Goal: Task Accomplishment & Management: Complete application form

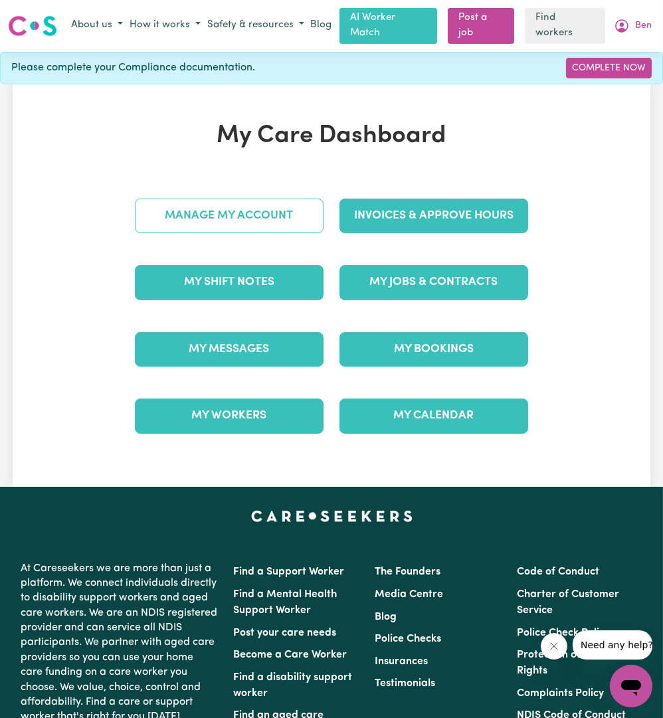
click at [293, 214] on link "Manage My Account" at bounding box center [229, 216] width 189 height 35
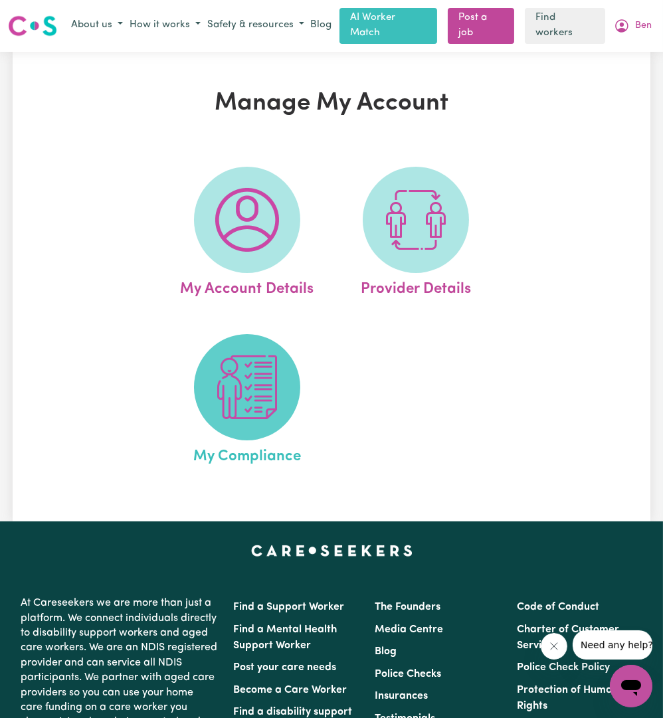
click at [258, 391] on img at bounding box center [247, 387] width 64 height 64
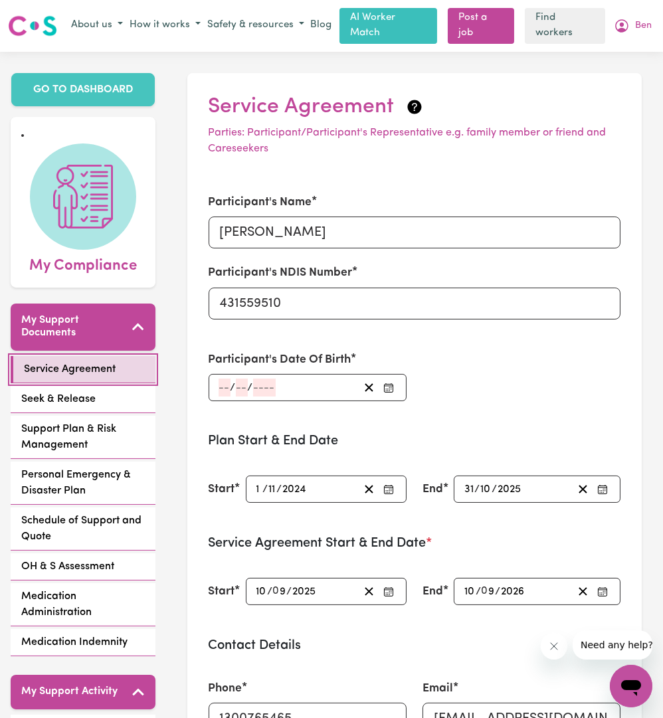
click at [84, 359] on link "Service Agreement" at bounding box center [83, 369] width 145 height 27
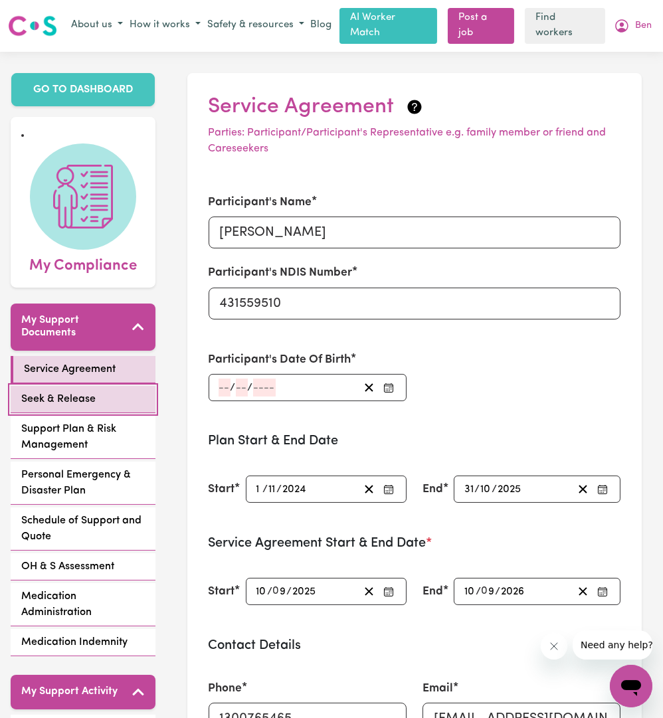
click at [89, 391] on span "Seek & Release" at bounding box center [58, 399] width 74 height 16
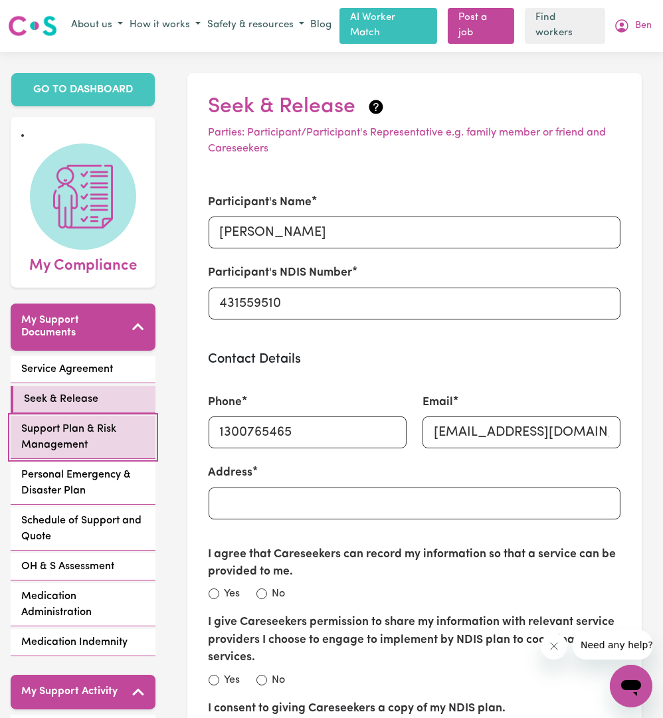
click at [80, 421] on span "Support Plan & Risk Management" at bounding box center [83, 437] width 124 height 32
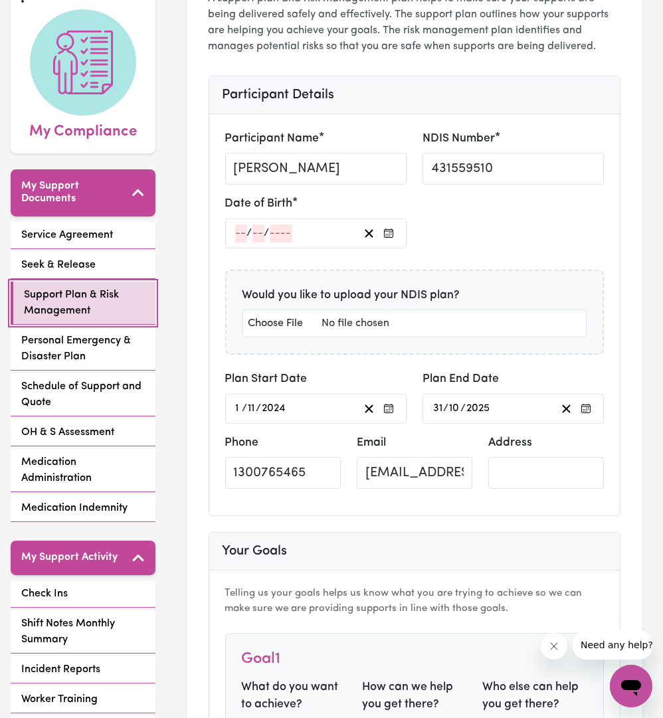
scroll to position [143, 0]
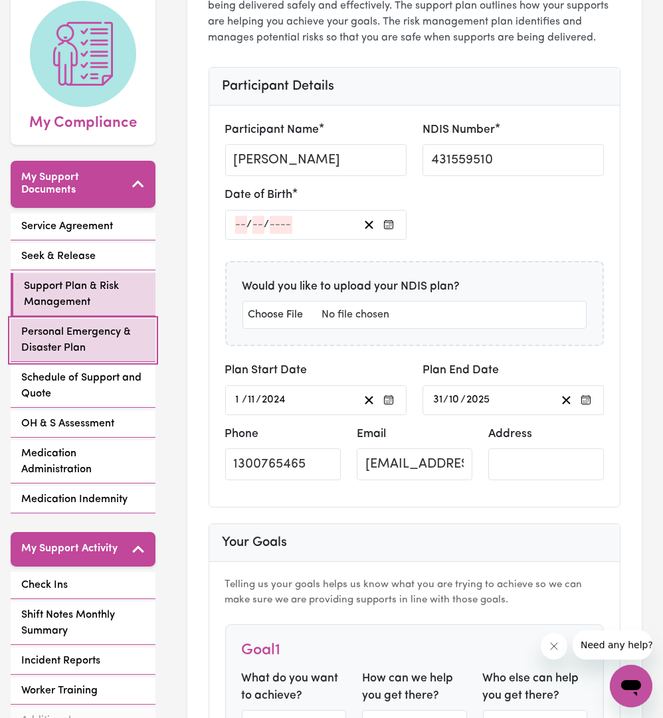
click at [77, 332] on span "Personal Emergency & Disaster Plan" at bounding box center [83, 340] width 124 height 32
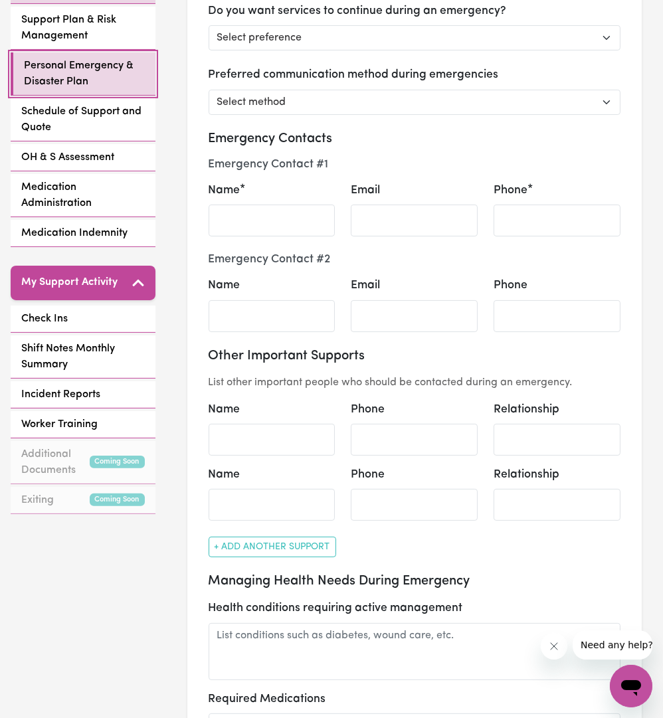
scroll to position [410, 0]
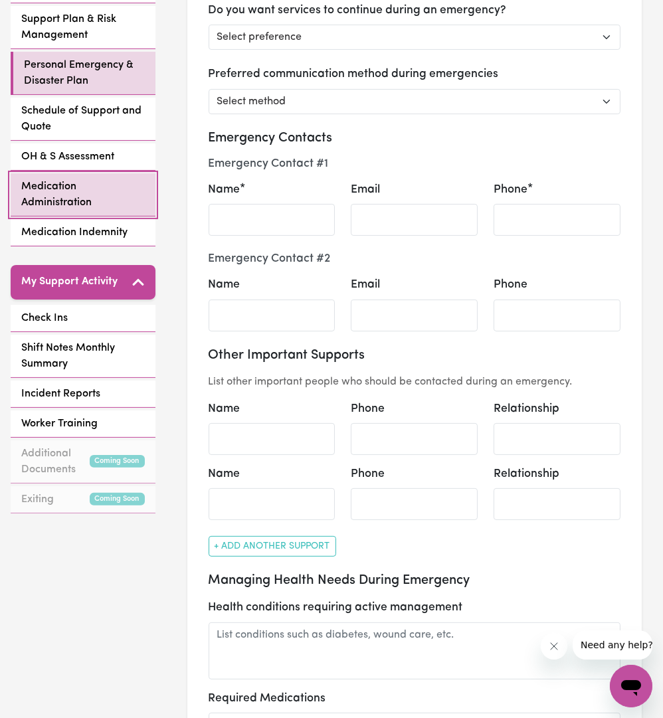
click at [72, 183] on span "Medication Administration" at bounding box center [83, 195] width 124 height 32
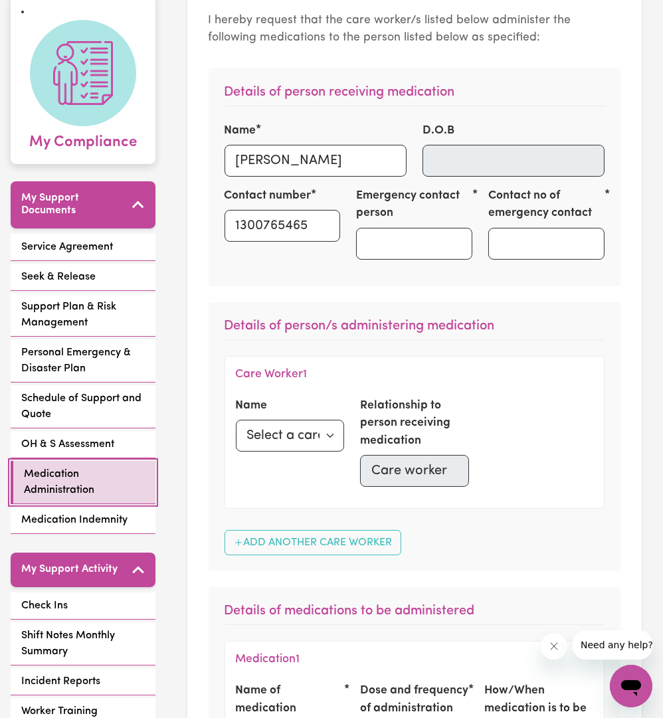
scroll to position [122, 0]
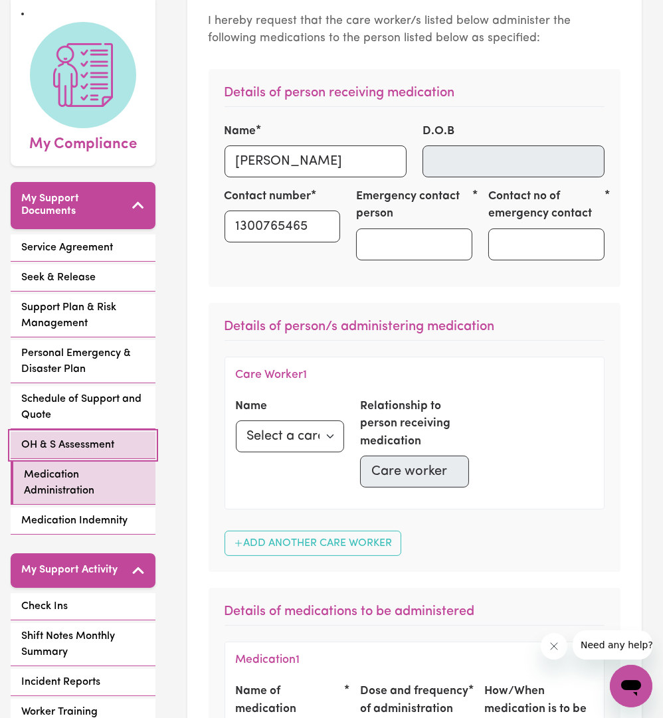
click at [83, 432] on link "OH & S Assessment" at bounding box center [83, 445] width 145 height 27
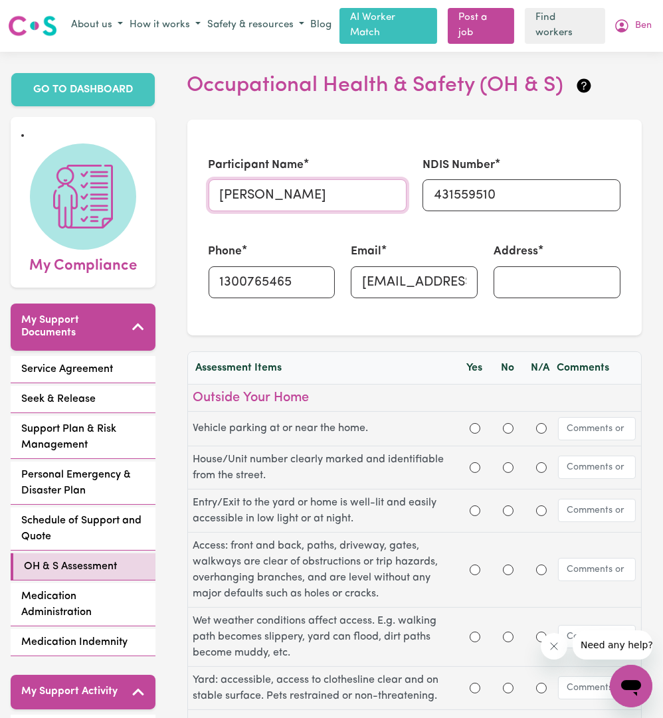
click at [338, 179] on input "[PERSON_NAME]" at bounding box center [308, 195] width 198 height 32
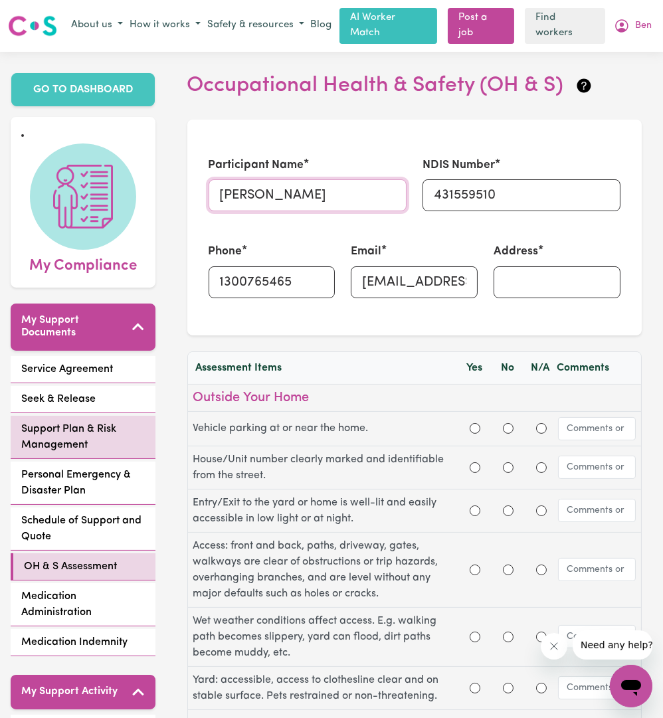
scroll to position [15, 0]
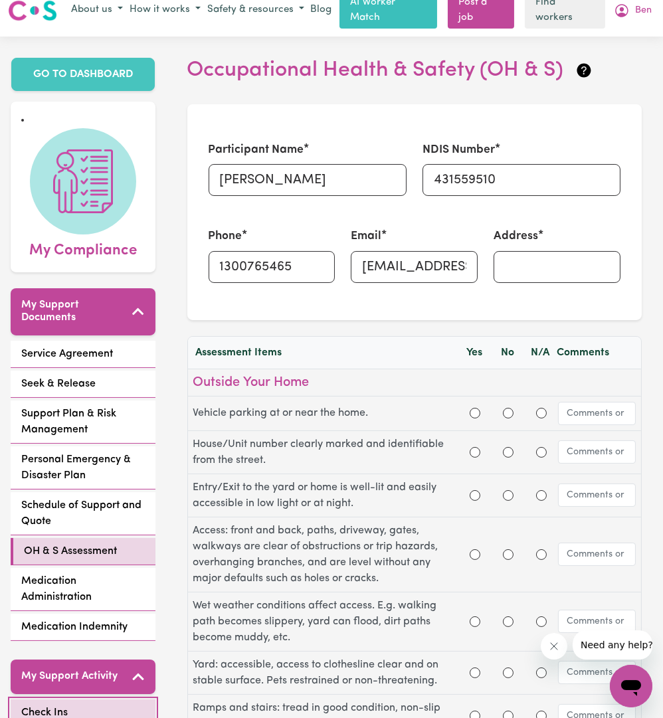
click at [60, 705] on span "Check Ins" at bounding box center [44, 713] width 46 height 16
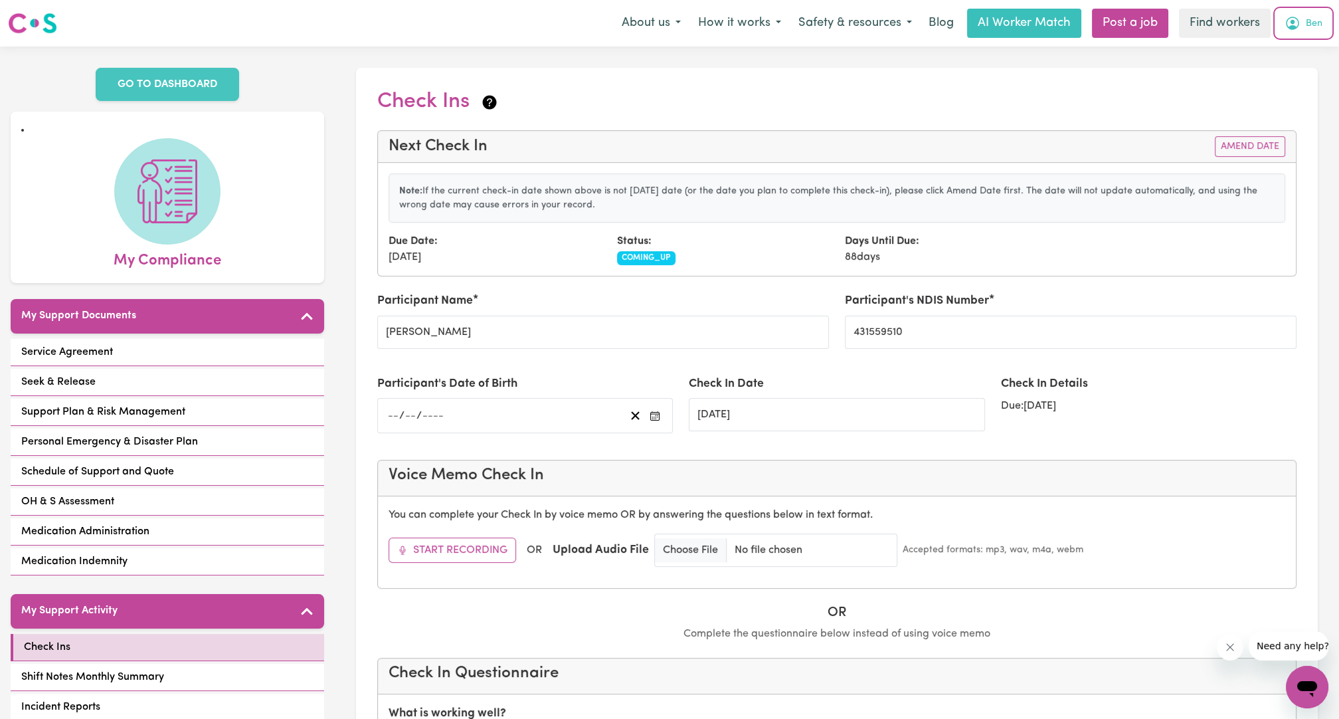
click at [662, 29] on icon "My Account" at bounding box center [1292, 23] width 13 height 13
click at [662, 47] on link "My Dashboard" at bounding box center [1277, 51] width 105 height 25
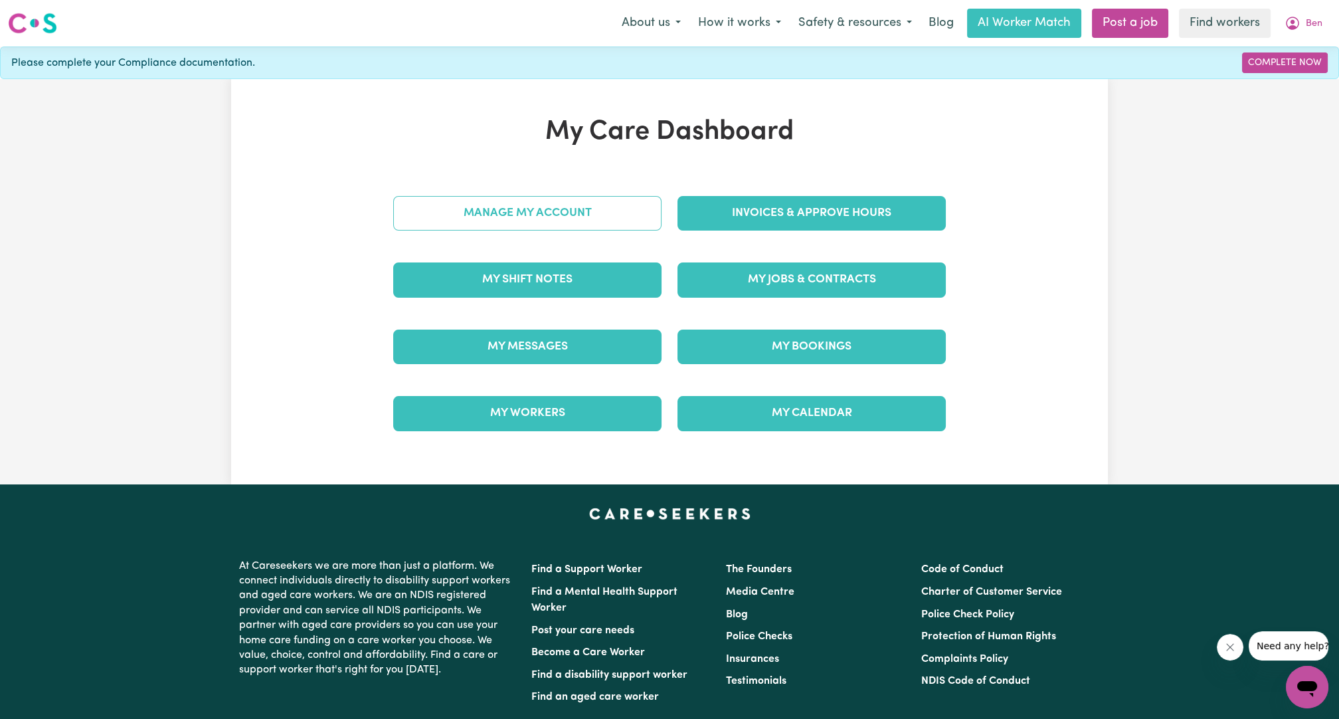
click at [521, 210] on link "Manage My Account" at bounding box center [527, 213] width 268 height 35
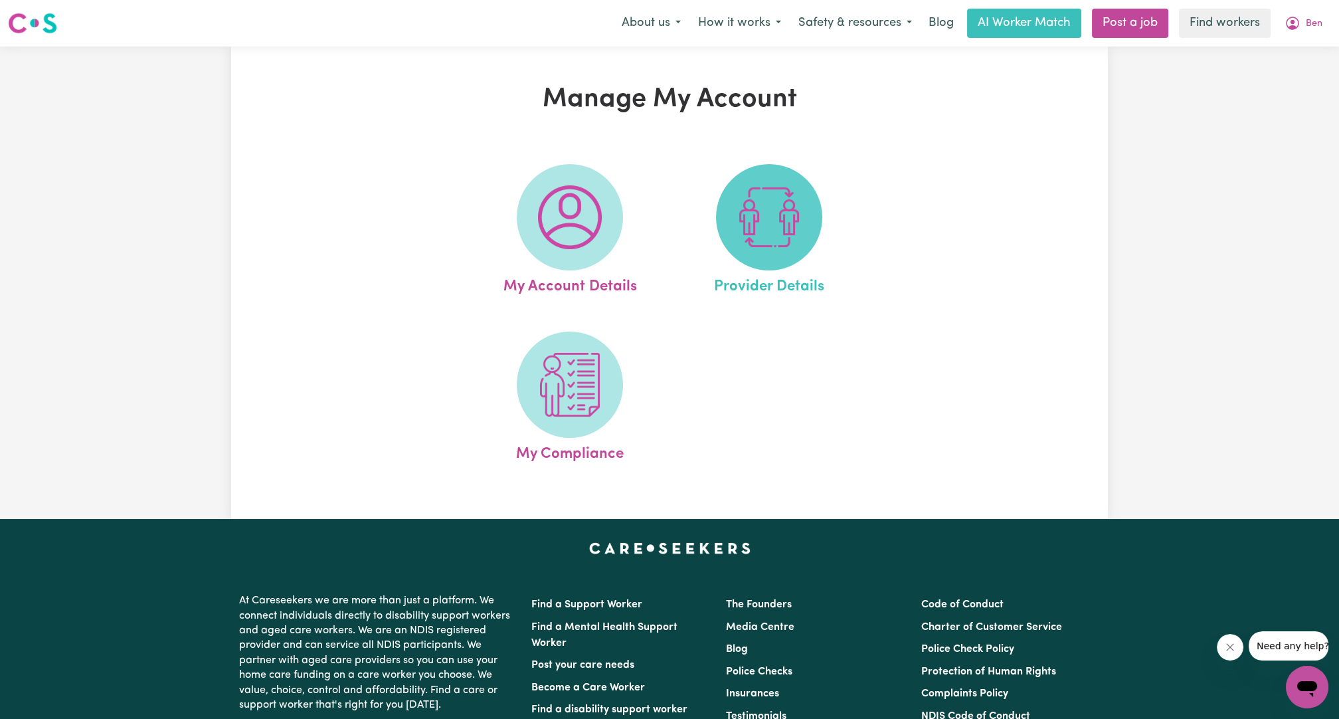
click at [662, 217] on img at bounding box center [769, 217] width 64 height 64
select select "NDIS_FUNDING_AGENCY_MANAGED"
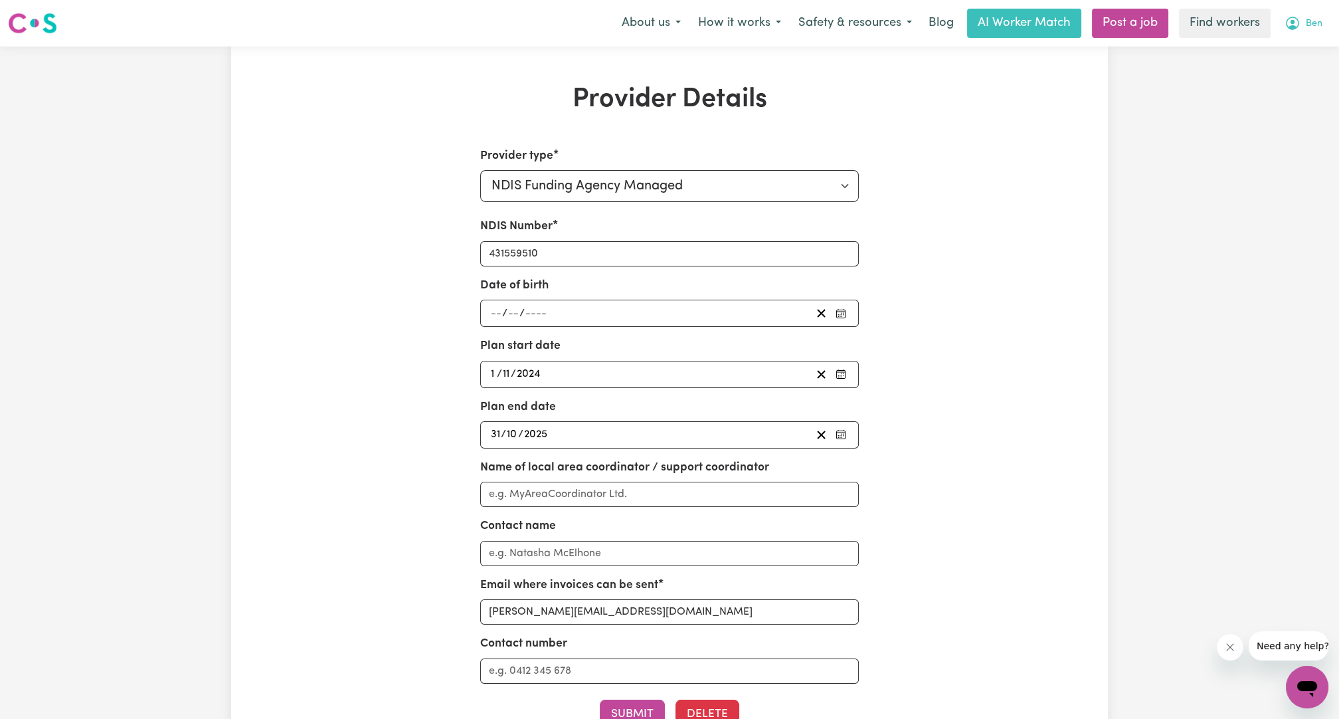
click at [662, 24] on button "Ben" at bounding box center [1303, 23] width 55 height 28
click at [662, 54] on link "My Dashboard" at bounding box center [1277, 51] width 105 height 25
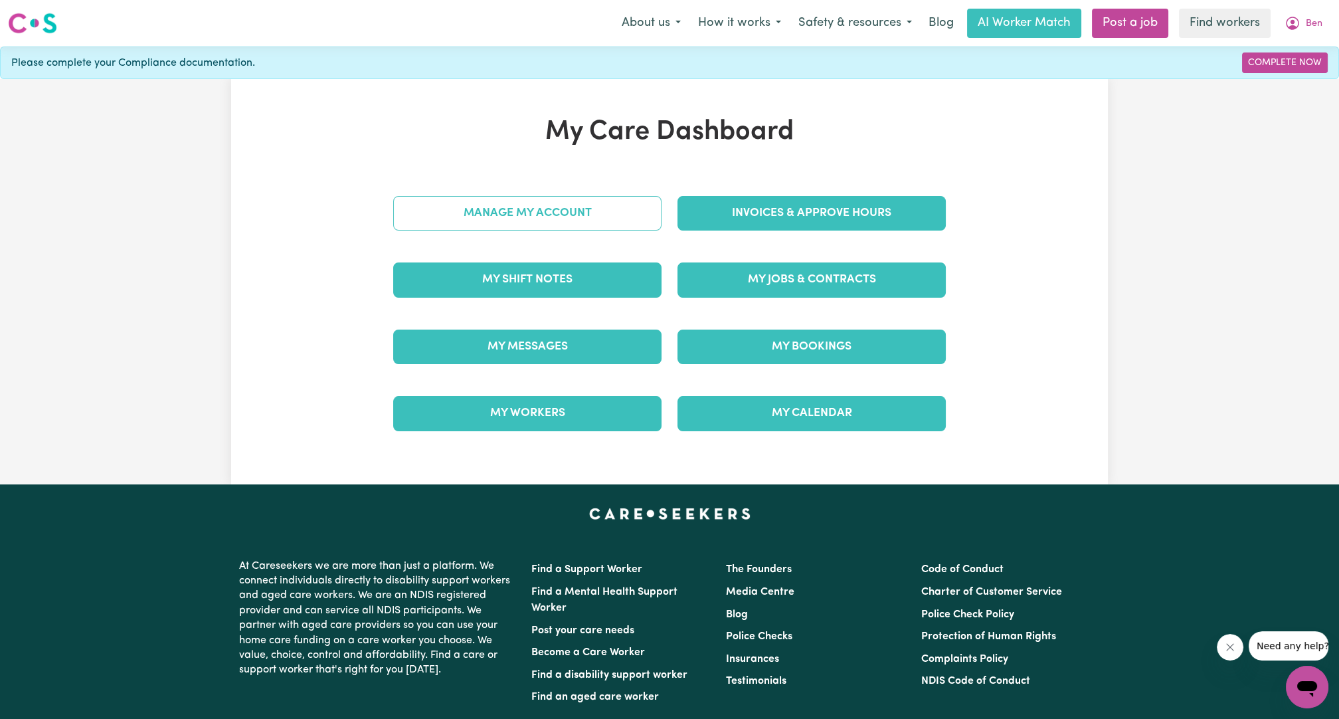
click at [489, 206] on link "Manage My Account" at bounding box center [527, 213] width 268 height 35
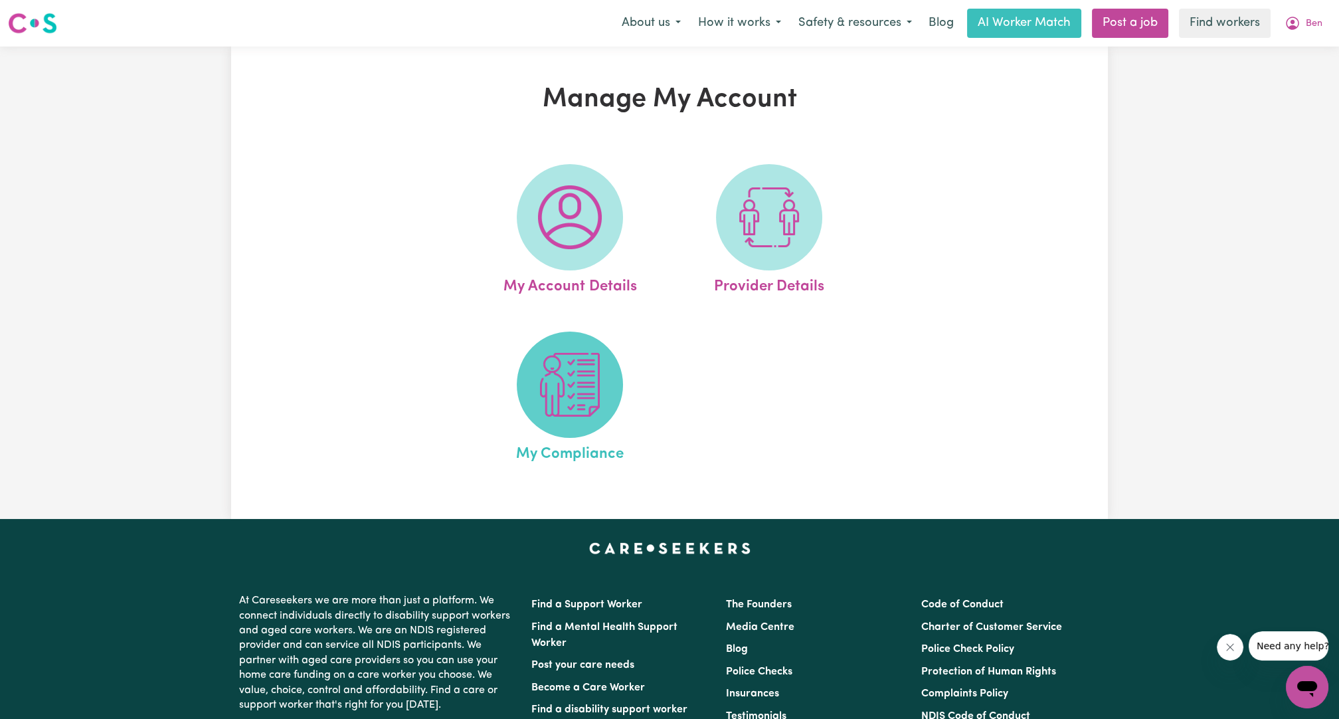
click at [534, 378] on span at bounding box center [570, 384] width 106 height 106
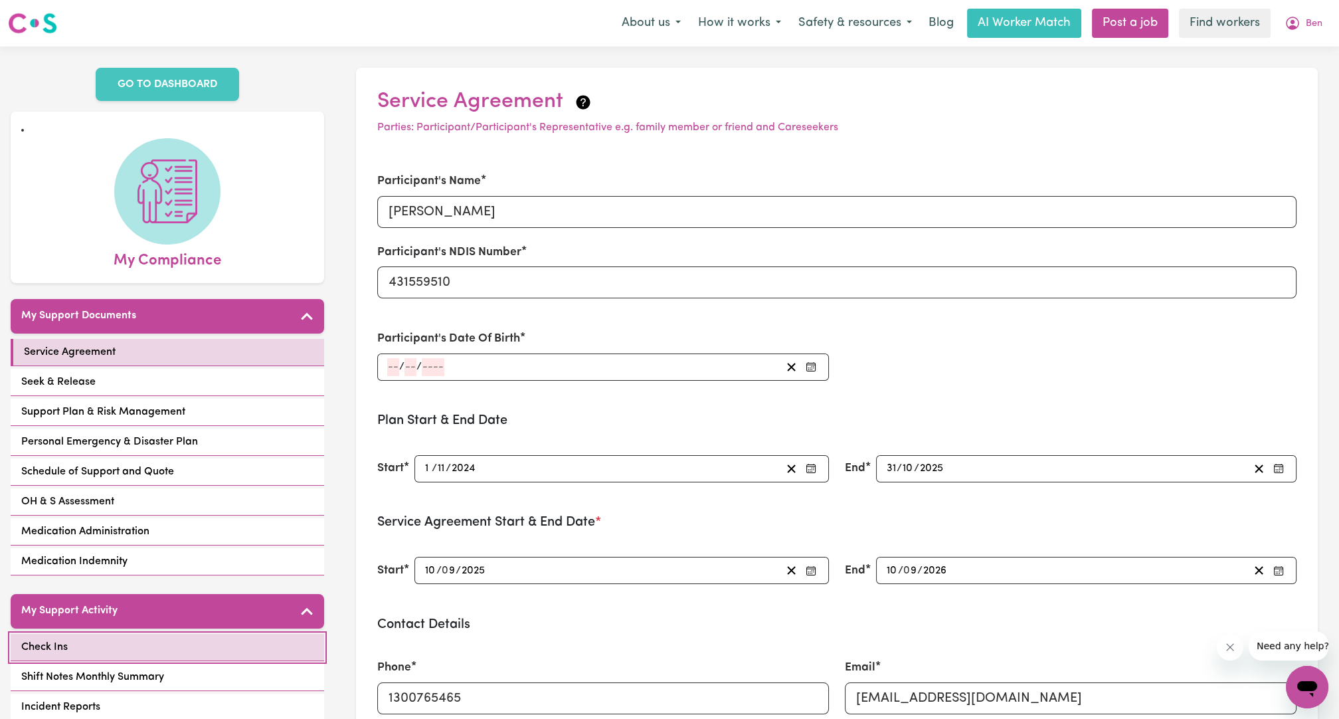
click at [124, 640] on link "Check Ins" at bounding box center [167, 647] width 313 height 27
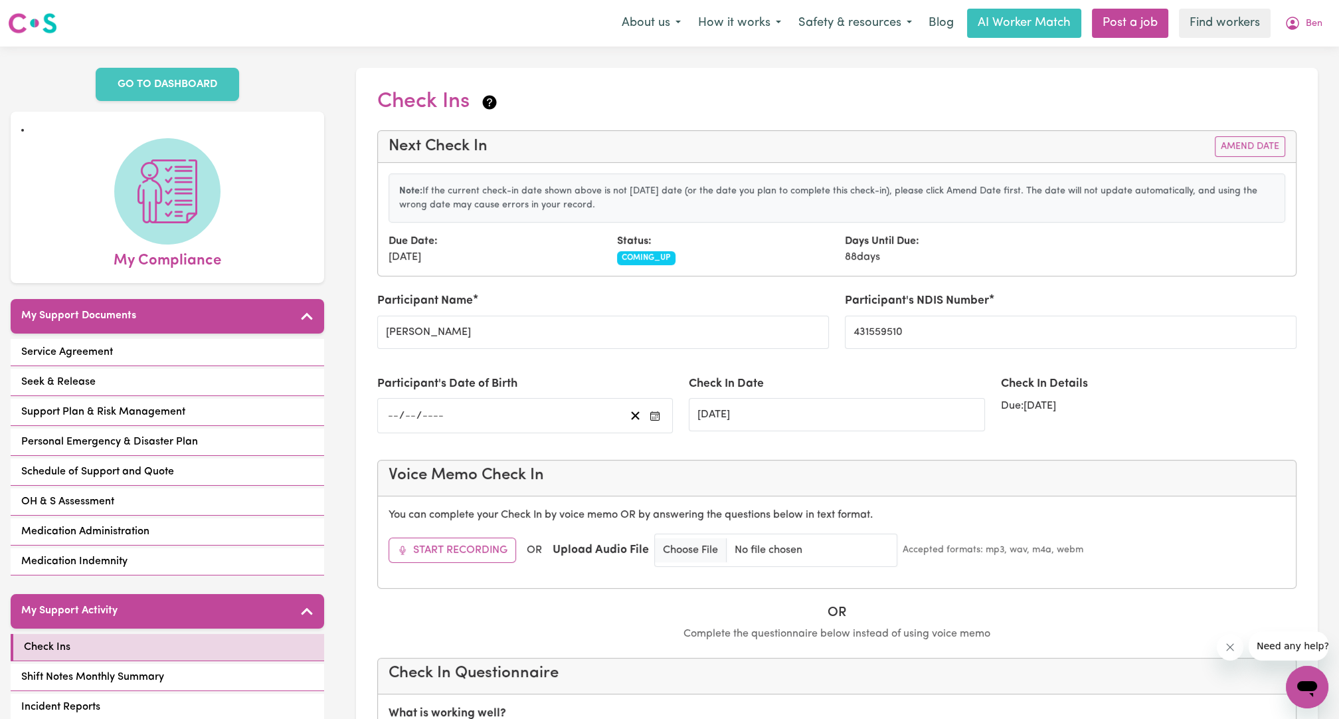
scroll to position [246, 0]
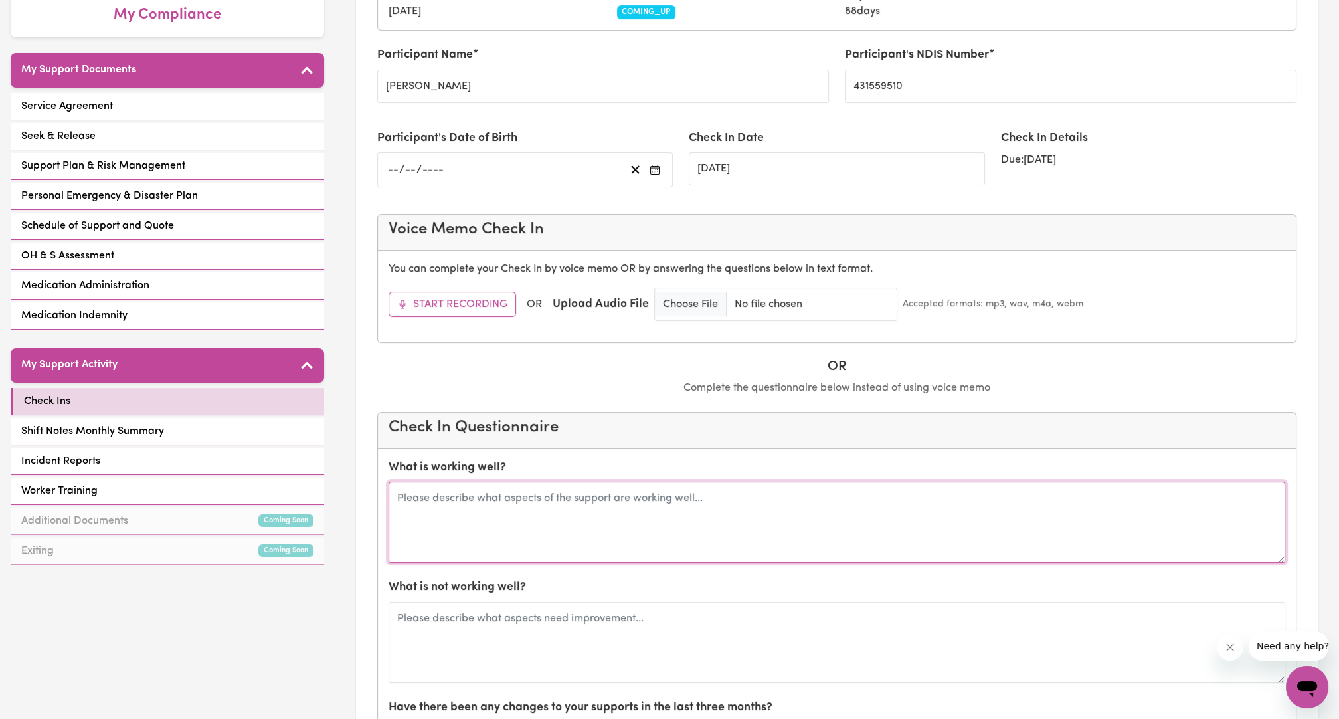
click at [535, 523] on textarea at bounding box center [837, 522] width 897 height 81
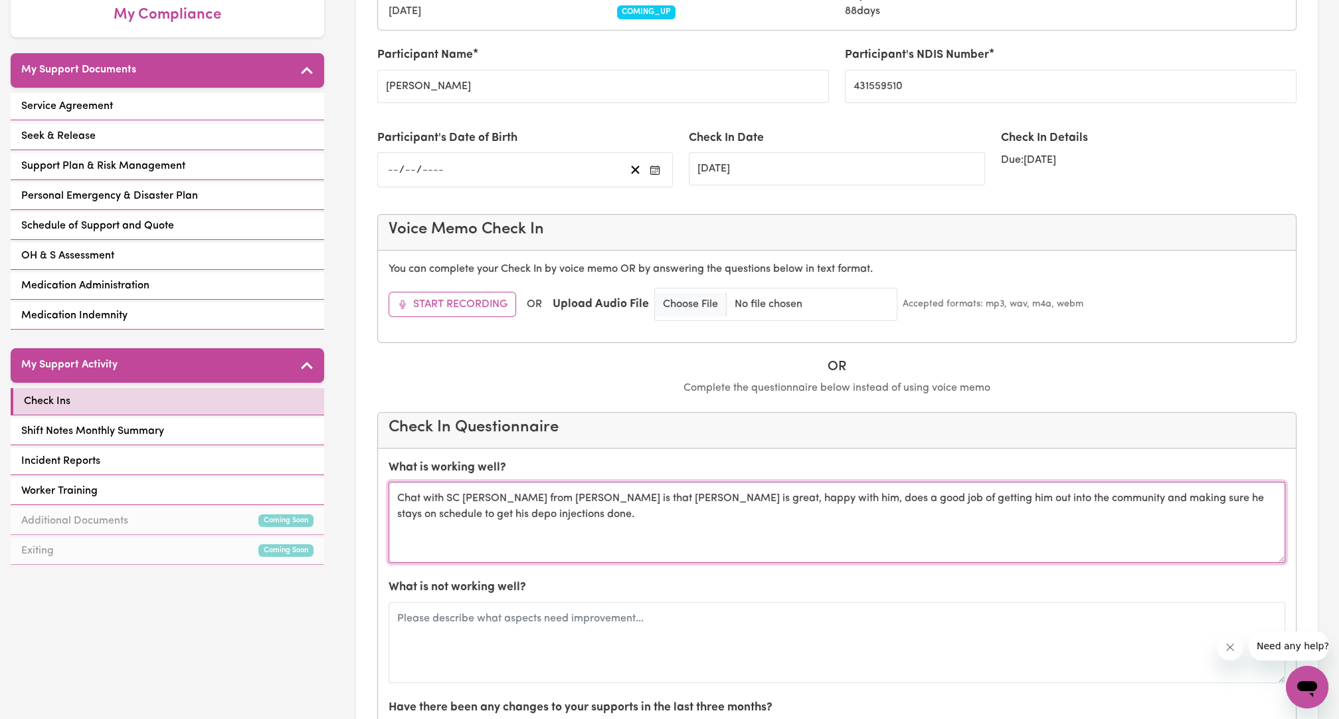
type textarea "Chat with SC [PERSON_NAME] from [PERSON_NAME] is that [PERSON_NAME] is great, h…"
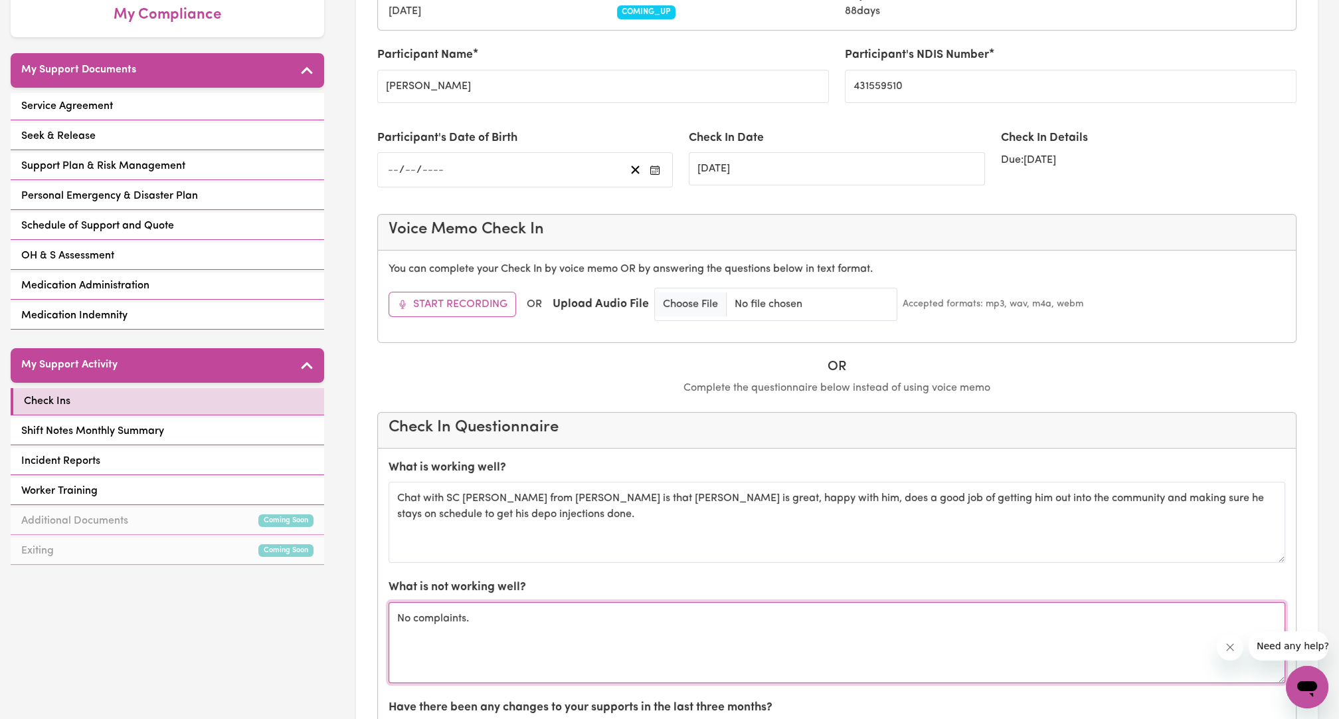
type textarea "No complaints."
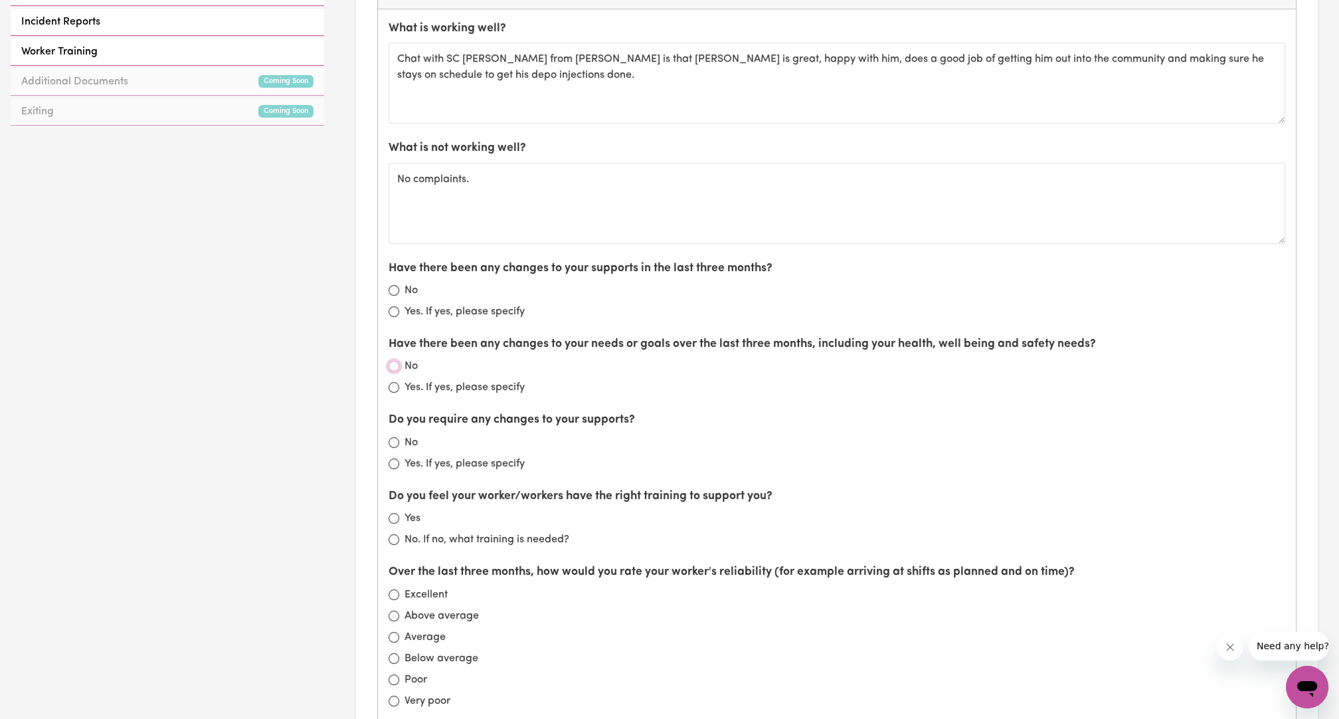
scroll to position [686, 0]
click at [393, 274] on div "Have there been any changes to your supports in the last three months? No Yes. …" at bounding box center [837, 288] width 897 height 60
click at [398, 281] on div "No" at bounding box center [837, 289] width 897 height 16
click at [395, 284] on input "No" at bounding box center [394, 289] width 11 height 11
radio input "true"
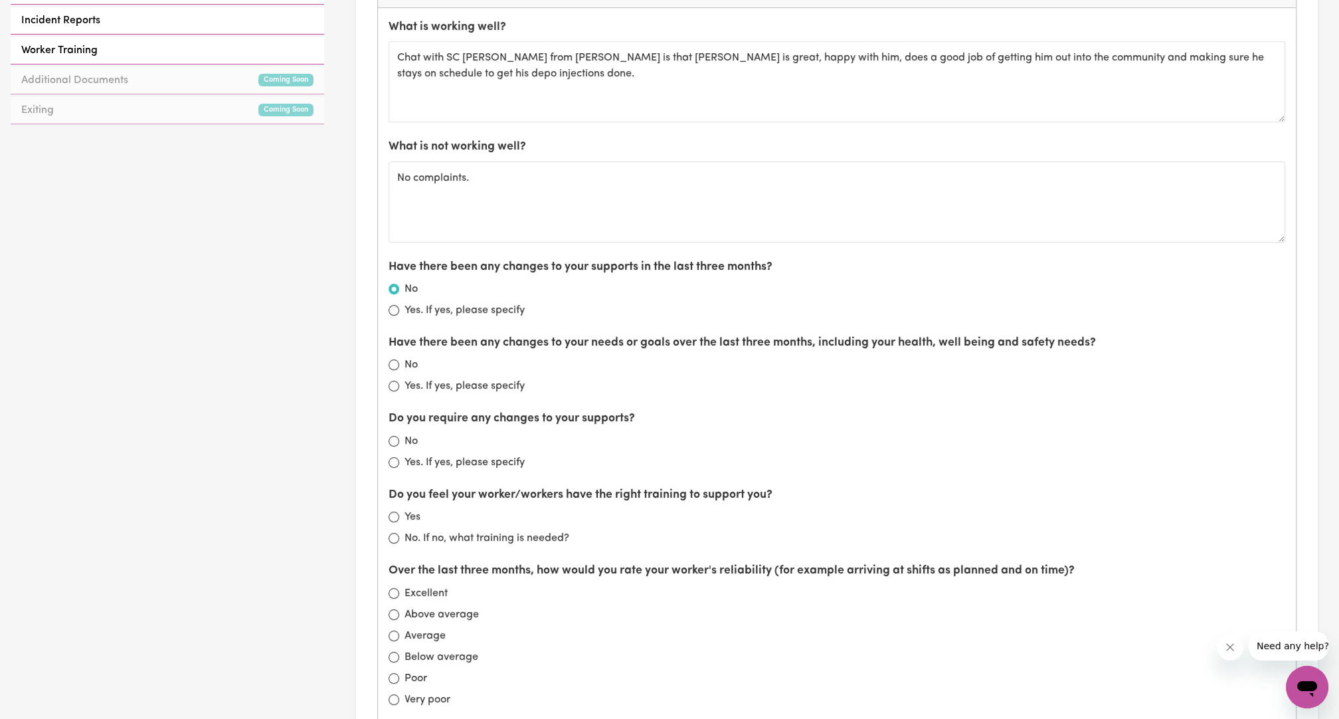
click at [401, 363] on div "No" at bounding box center [837, 365] width 897 height 16
click at [392, 359] on input "No" at bounding box center [394, 364] width 11 height 11
radio input "true"
click at [393, 436] on input "No" at bounding box center [394, 441] width 11 height 11
radio input "true"
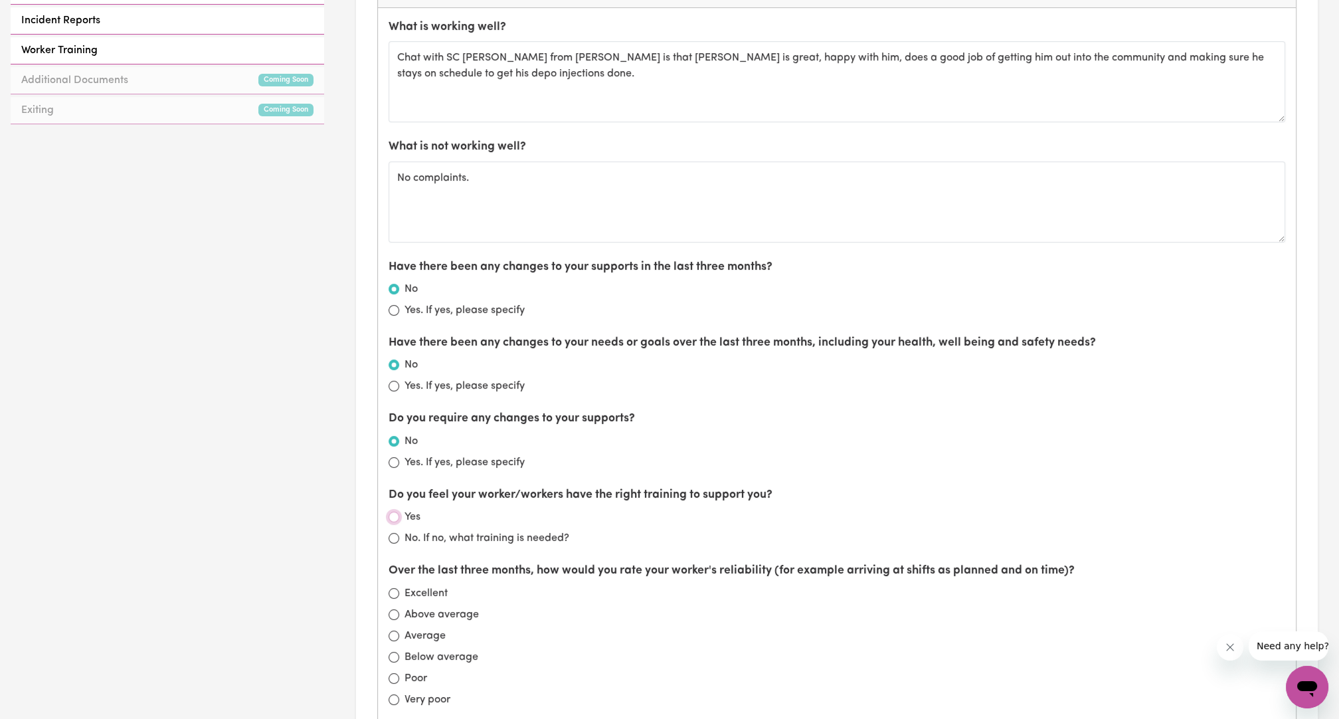
click at [392, 511] on input "Yes" at bounding box center [394, 516] width 11 height 11
radio input "true"
click at [404, 585] on label "Excellent" at bounding box center [425, 593] width 43 height 16
click at [399, 588] on input "Excellent" at bounding box center [394, 593] width 11 height 11
radio input "true"
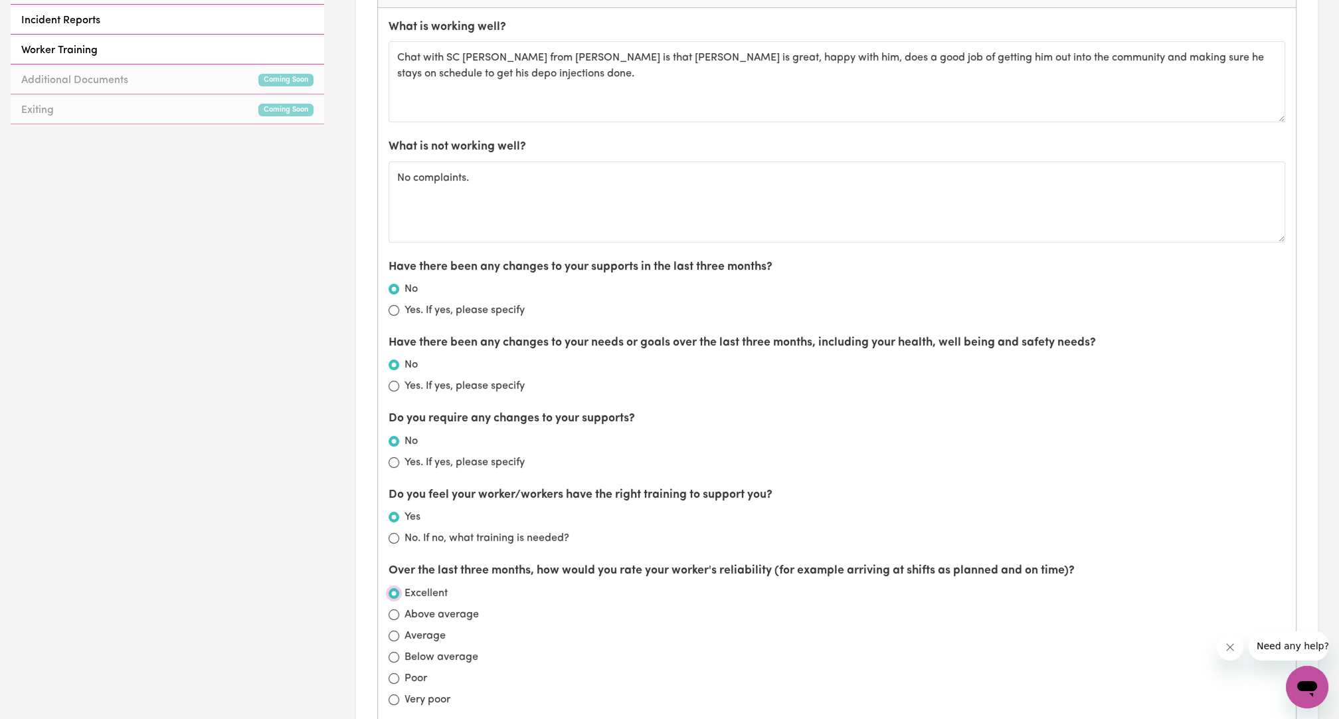
scroll to position [932, 0]
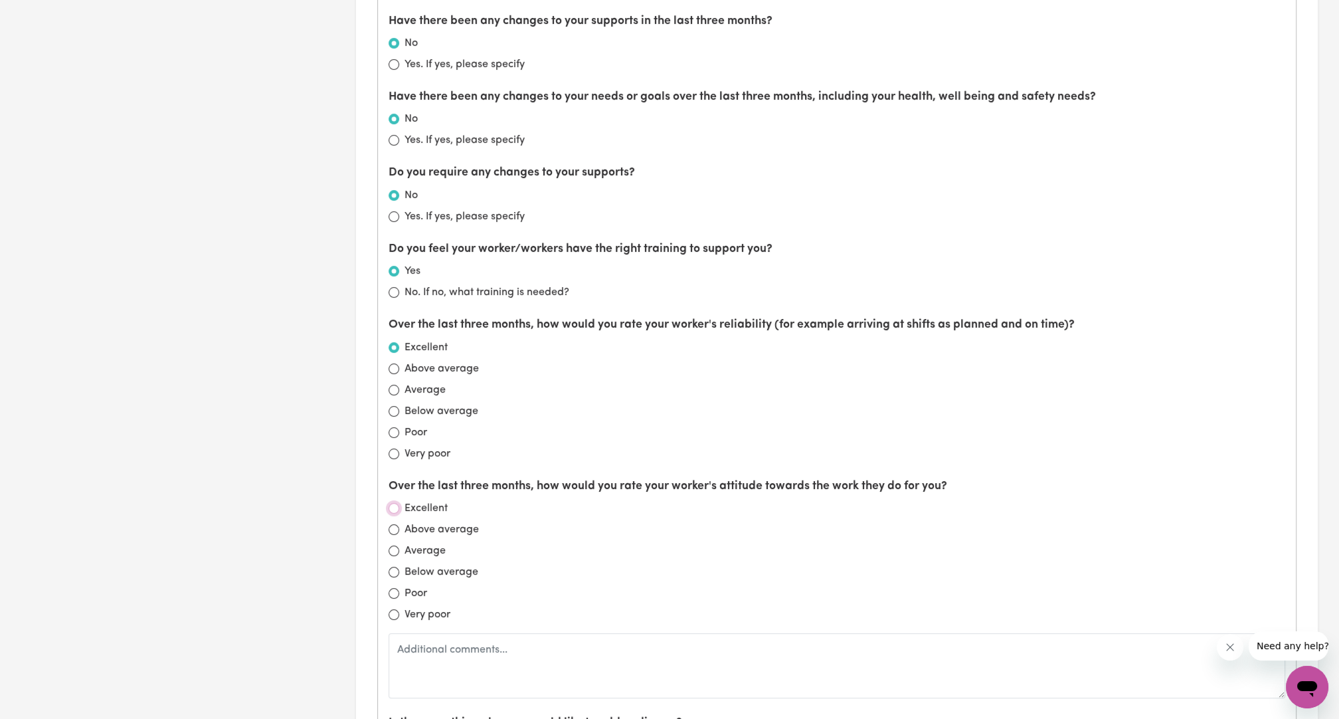
click at [393, 503] on input "Excellent" at bounding box center [394, 508] width 11 height 11
radio input "true"
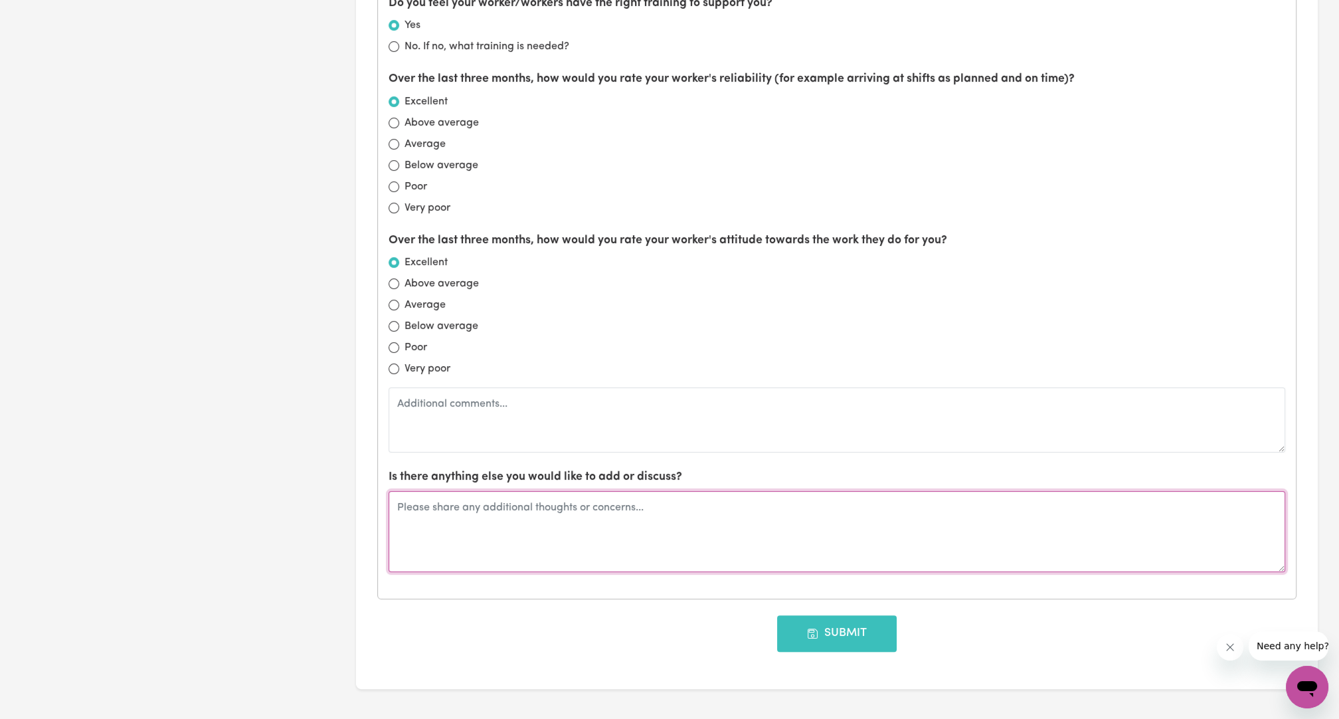
click at [460, 512] on textarea at bounding box center [837, 531] width 897 height 81
type textarea "Has a NDIS review meeting coming up, if a progress report could be prepared tha…"
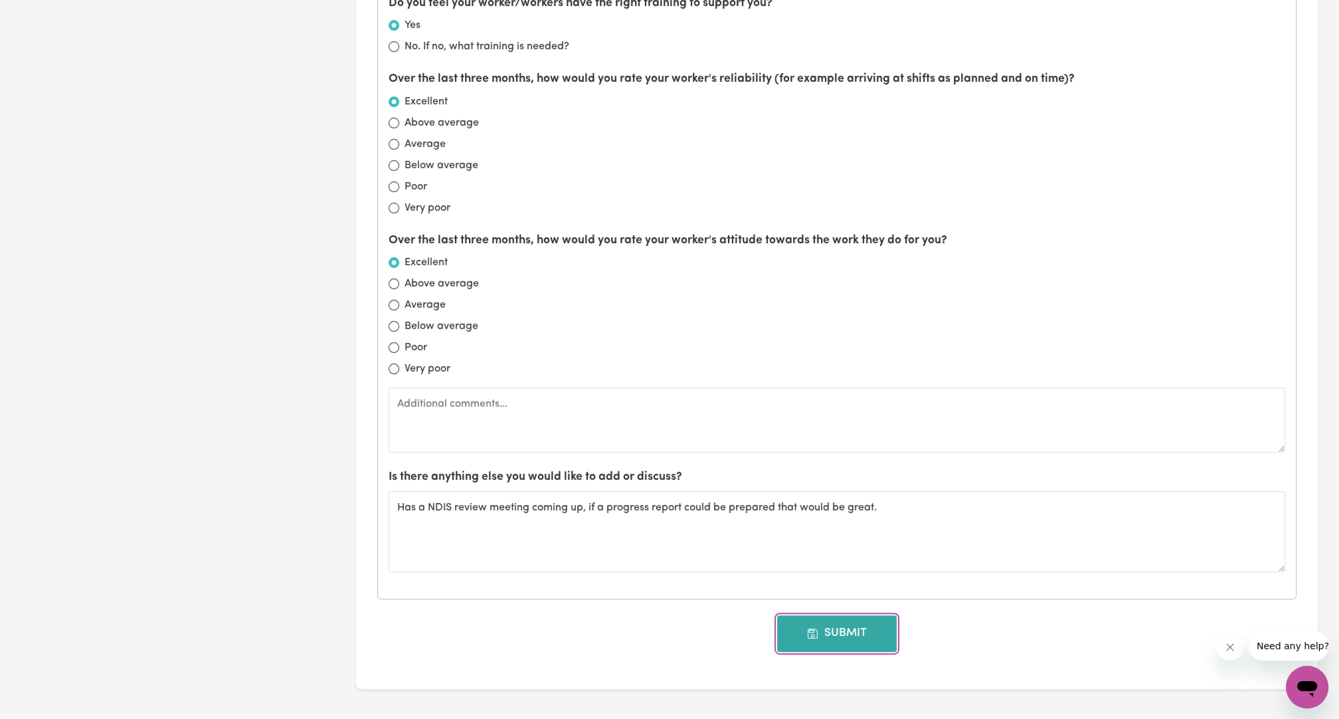
click at [662, 631] on button "Submit" at bounding box center [837, 633] width 120 height 36
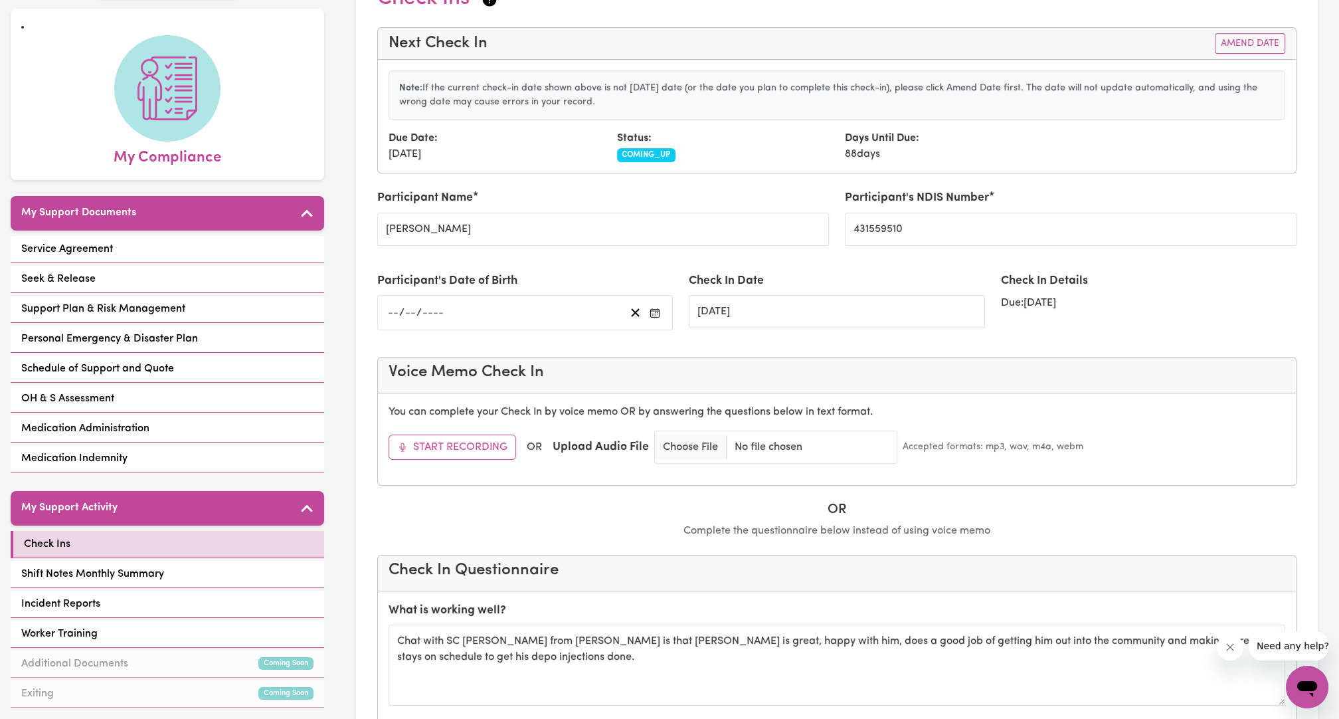
scroll to position [0, 0]
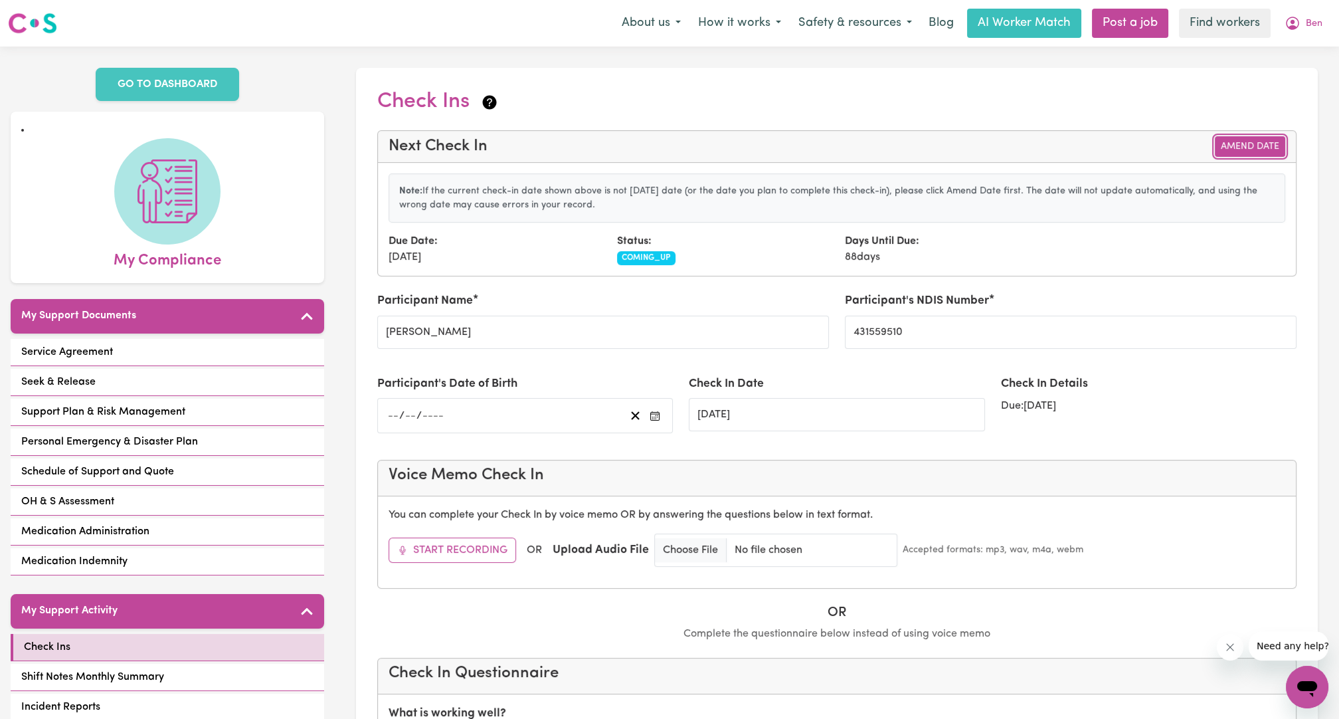
click at [662, 139] on button "Amend Date" at bounding box center [1250, 146] width 70 height 21
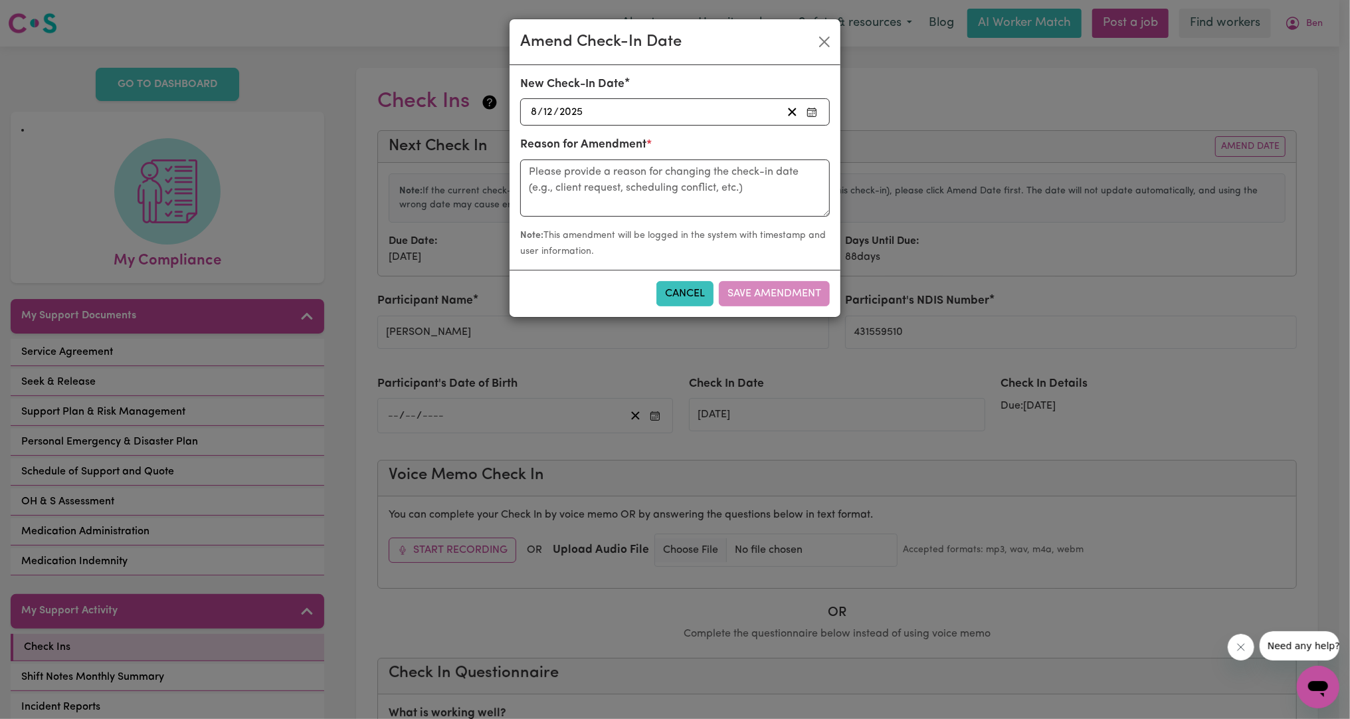
click at [662, 118] on div "[DATE] [DATE]" at bounding box center [655, 112] width 253 height 18
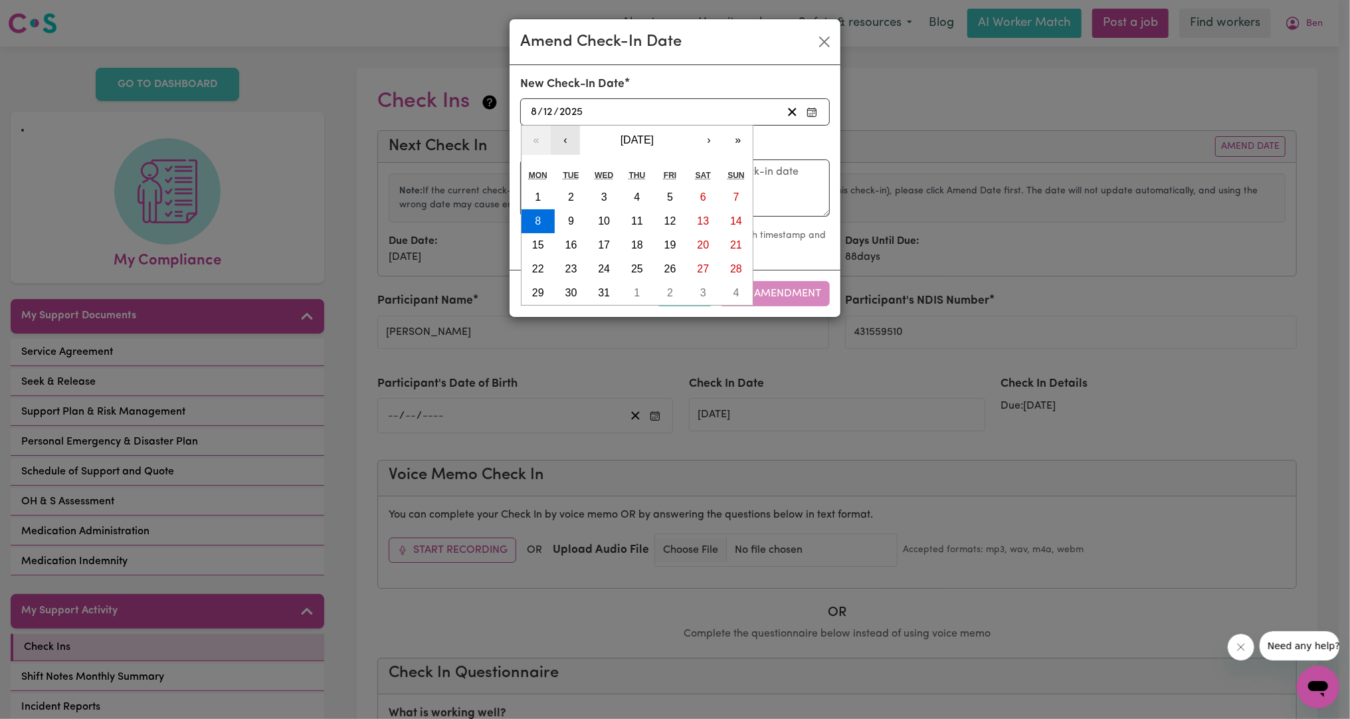
click at [567, 139] on button "‹" at bounding box center [565, 140] width 29 height 29
click at [569, 150] on button "‹" at bounding box center [565, 140] width 29 height 29
click at [609, 220] on abbr "10" at bounding box center [604, 220] width 12 height 11
type input "[DATE]"
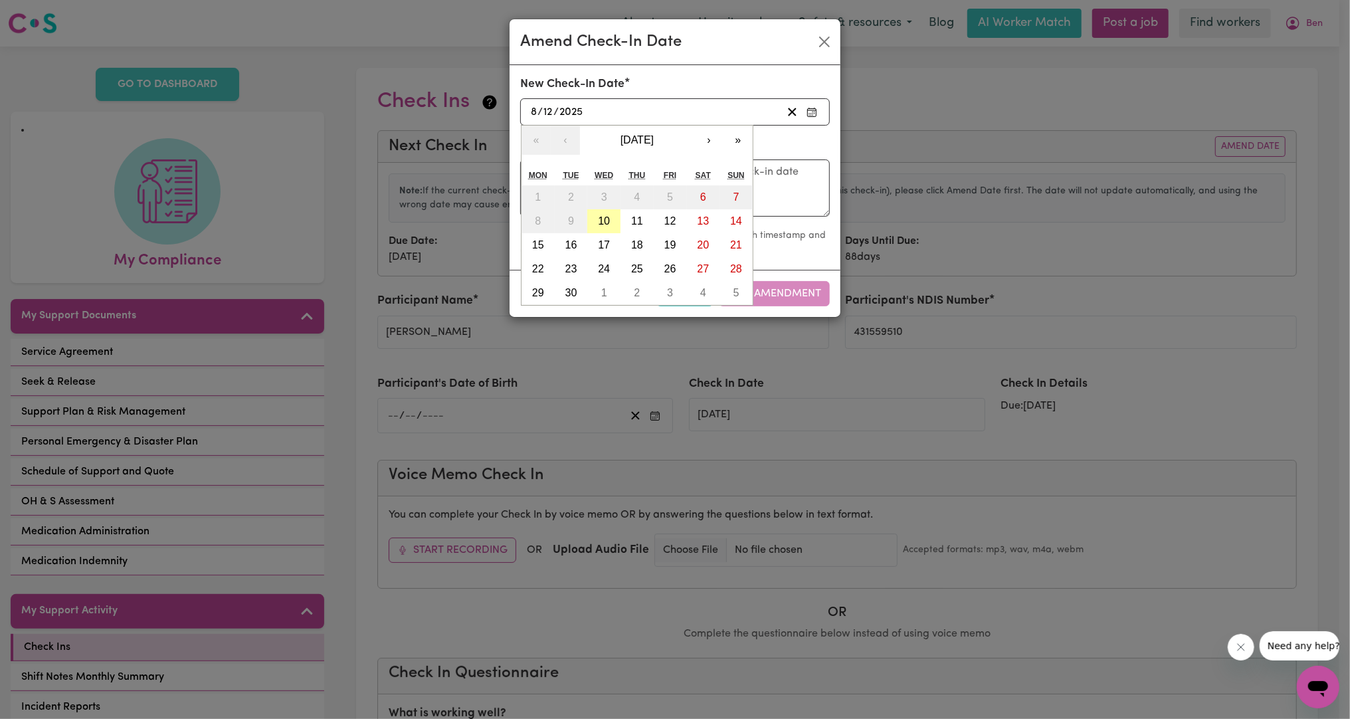
type input "10"
type input "9"
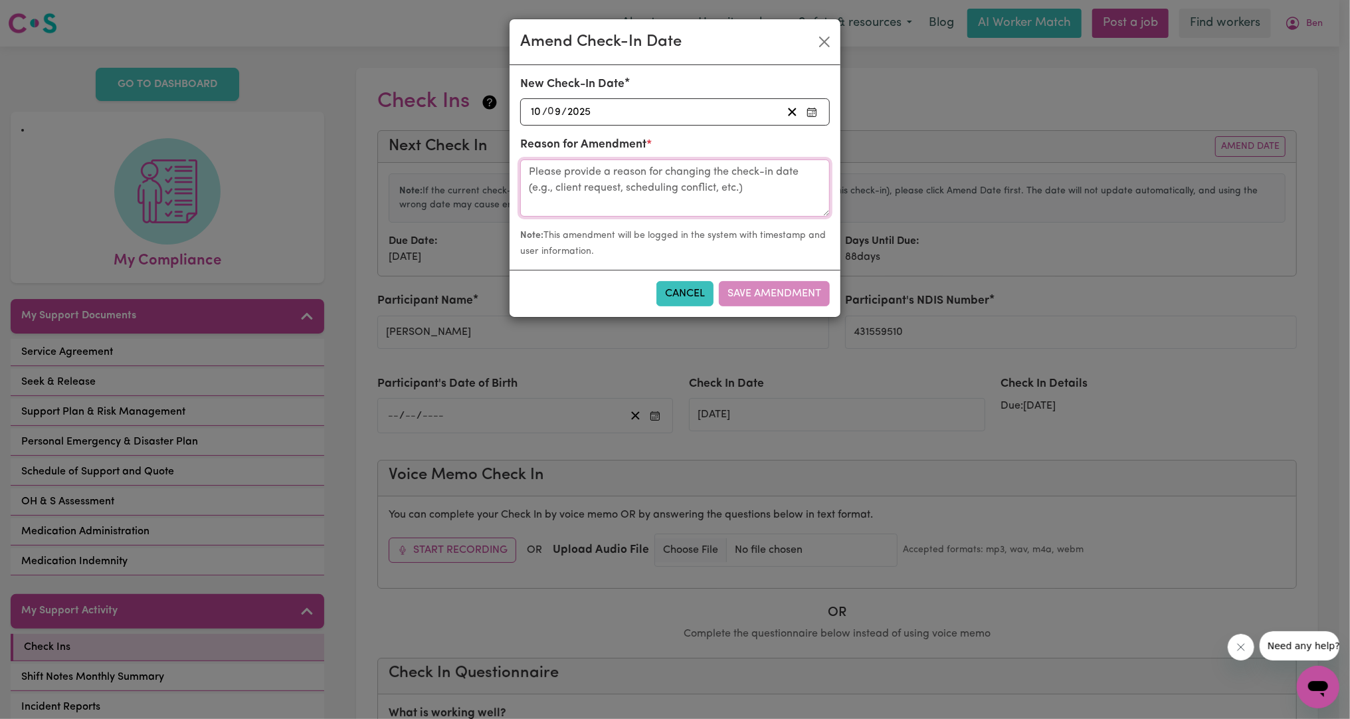
click at [662, 192] on textarea at bounding box center [674, 187] width 309 height 57
type textarea "Spoke with SC [PERSON_NAME]"
click at [662, 286] on button "Save Amendment" at bounding box center [774, 293] width 111 height 25
type input "[DATE]"
radio input "false"
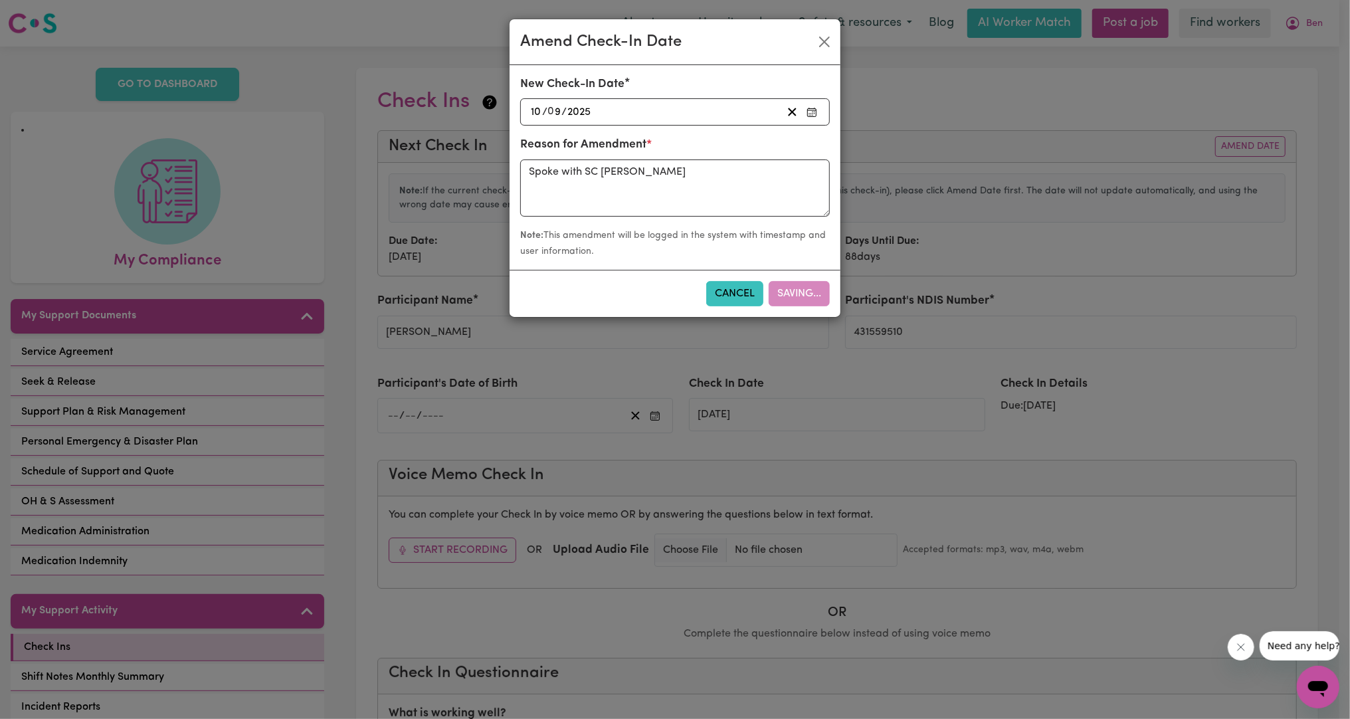
radio input "false"
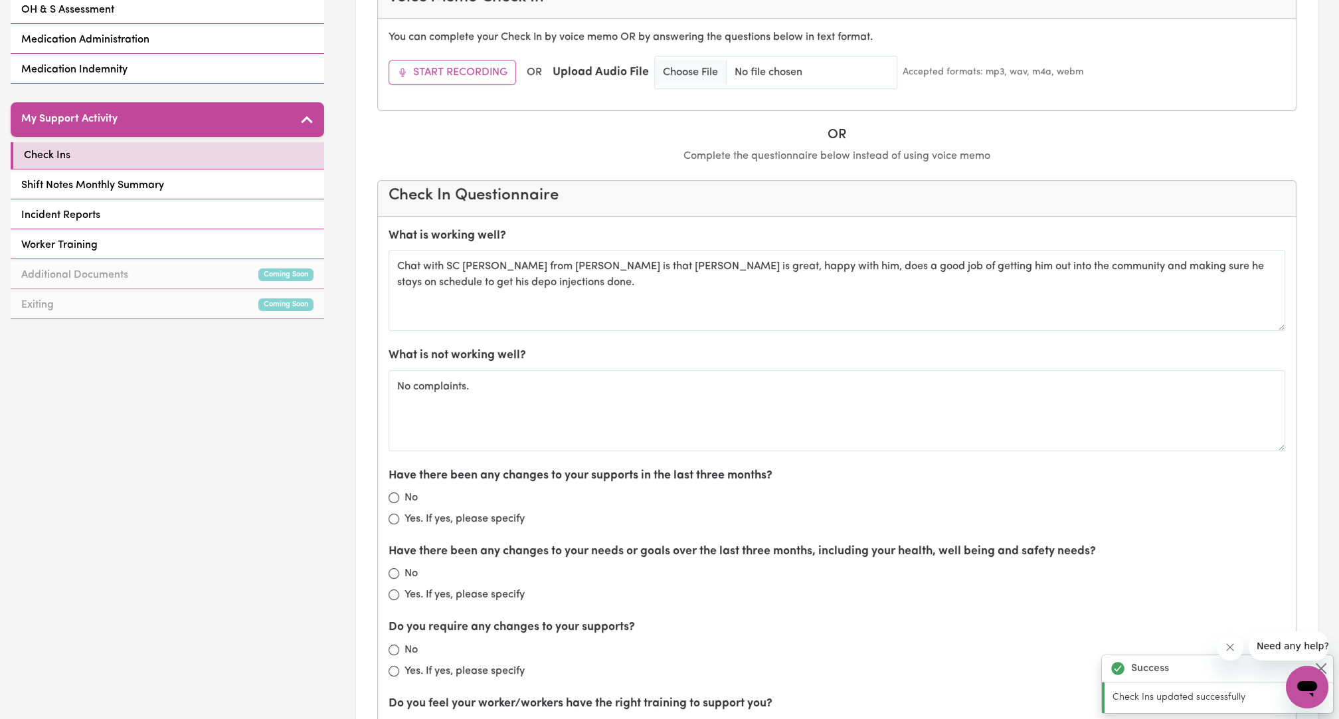
scroll to position [738, 0]
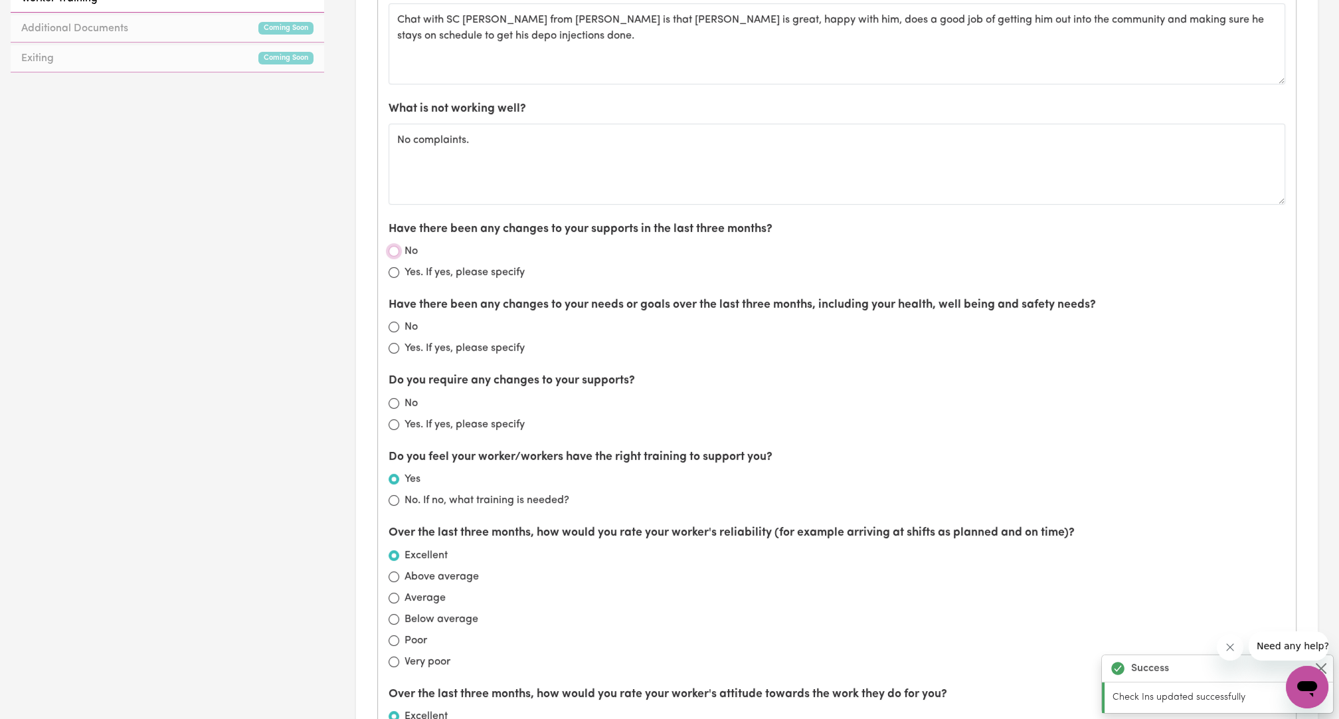
click at [393, 246] on input "No" at bounding box center [394, 251] width 11 height 11
radio input "true"
click at [401, 325] on div "No" at bounding box center [837, 327] width 897 height 16
click at [396, 321] on input "No" at bounding box center [394, 326] width 11 height 11
radio input "true"
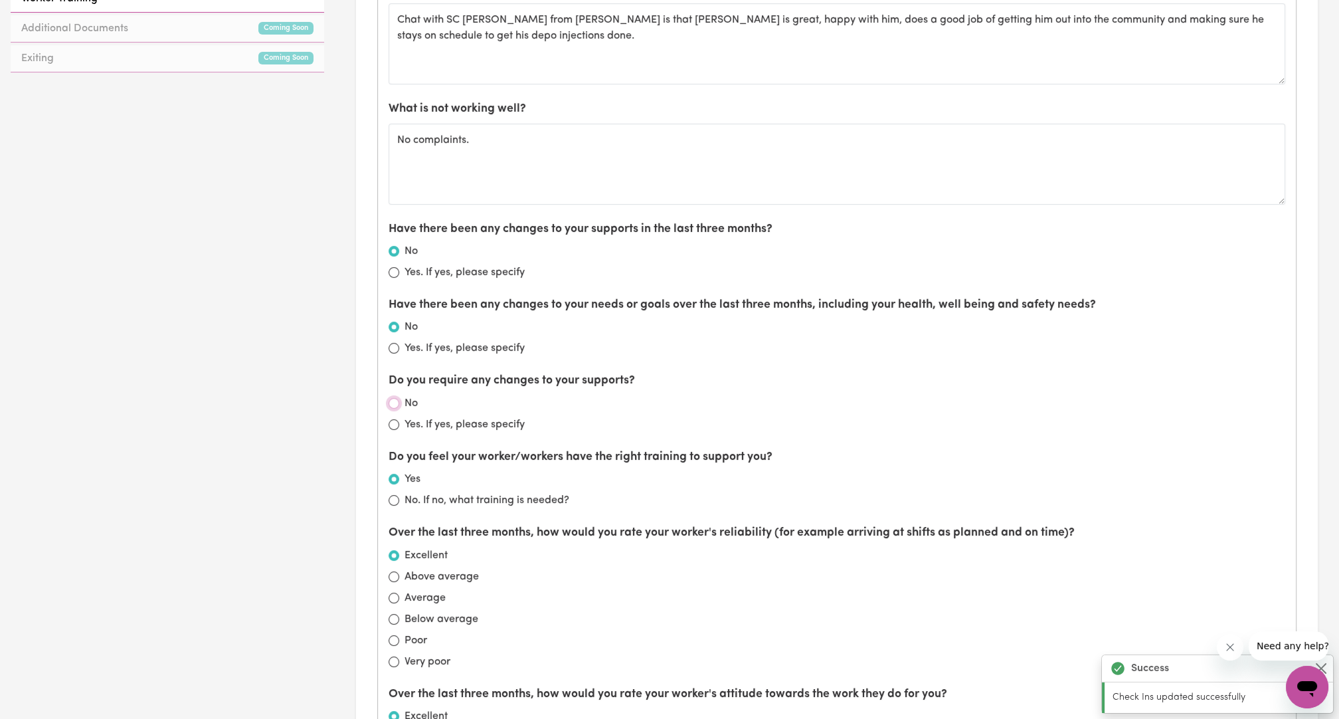
click at [393, 398] on input "No" at bounding box center [394, 403] width 11 height 11
radio input "true"
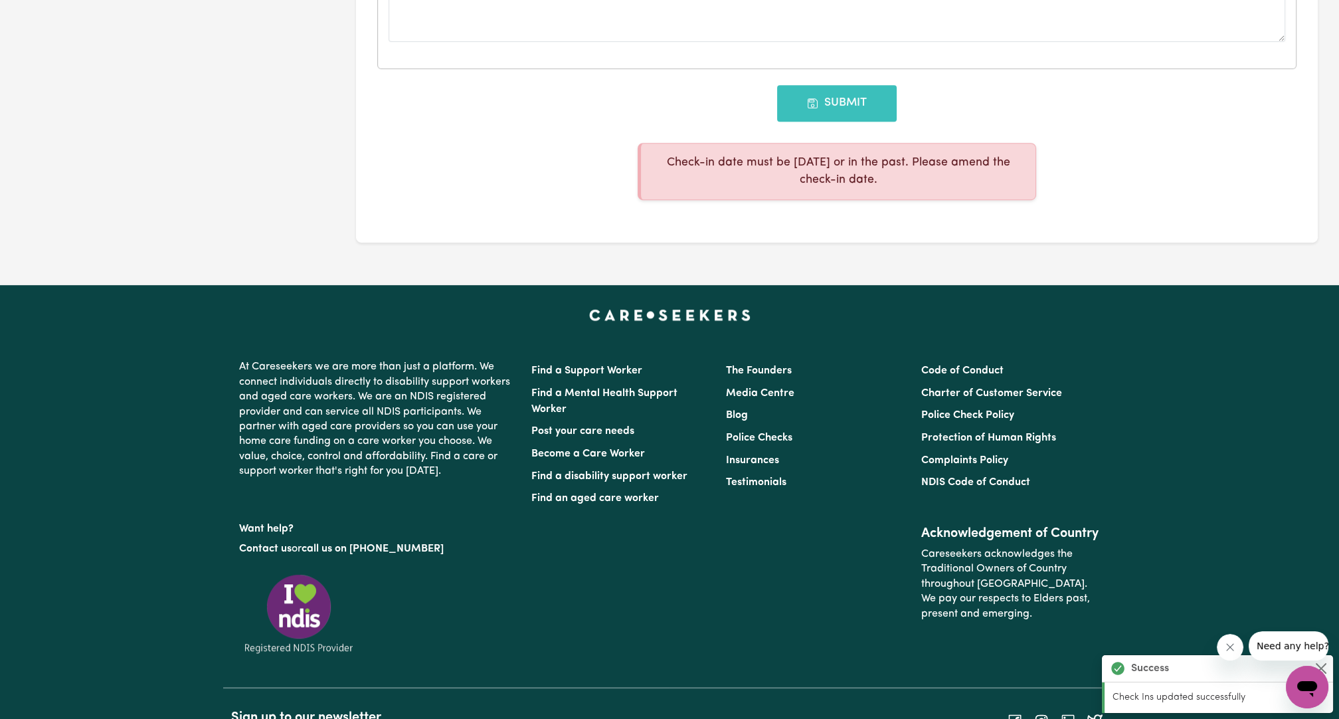
scroll to position [1476, 0]
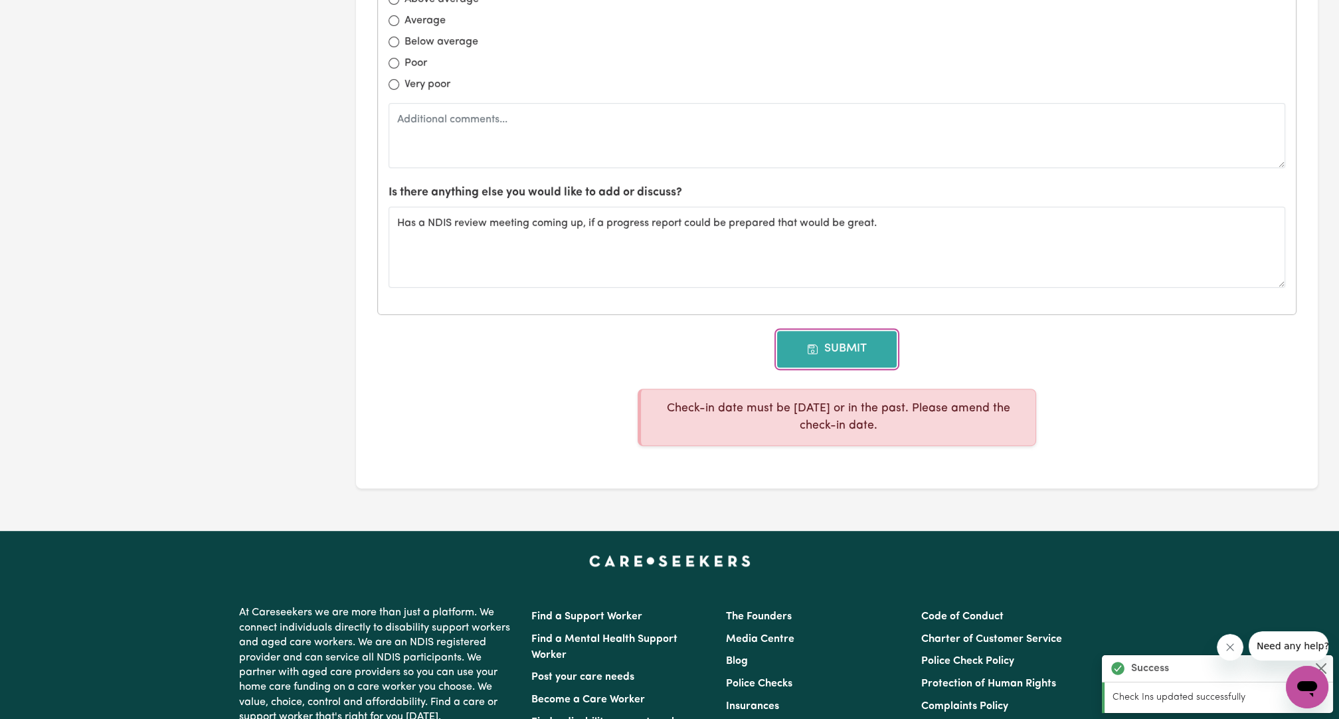
click at [662, 334] on button "Submit" at bounding box center [837, 349] width 120 height 36
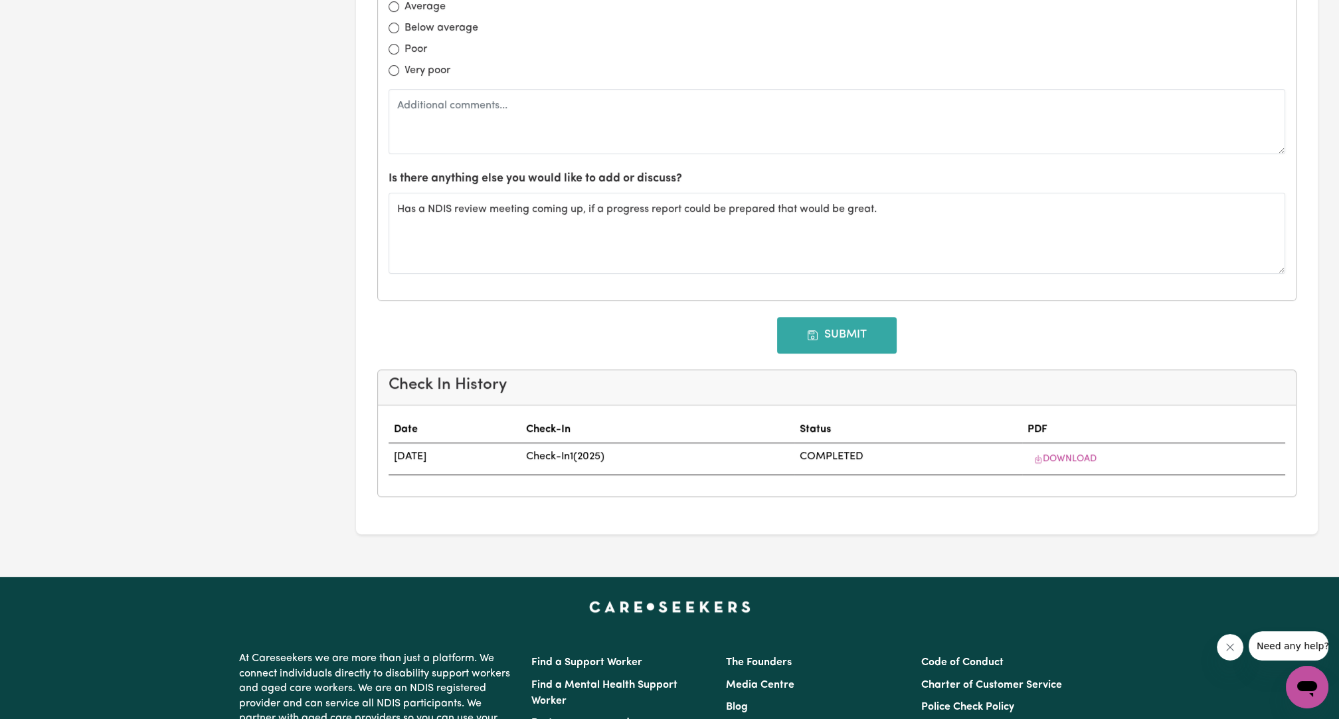
type input "[DATE]"
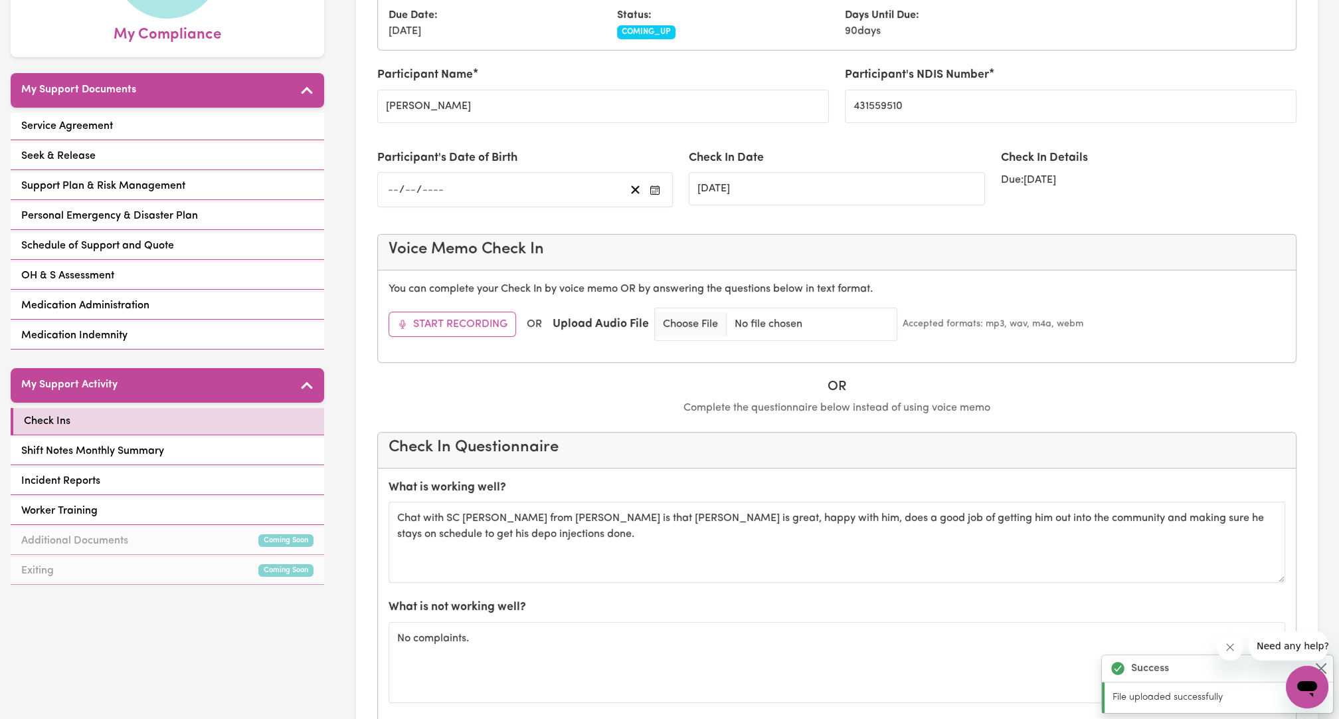
scroll to position [0, 0]
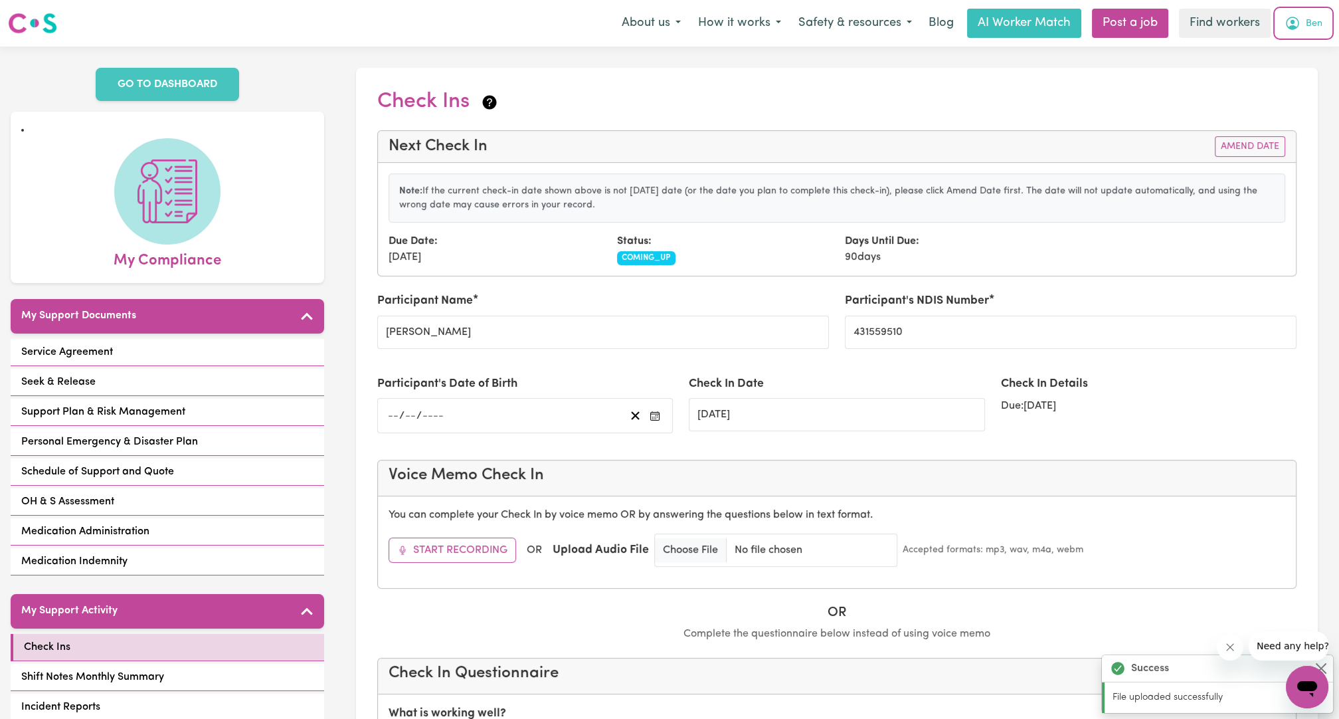
click at [662, 36] on button "Ben" at bounding box center [1303, 23] width 55 height 28
click at [662, 55] on link "My Dashboard" at bounding box center [1277, 51] width 105 height 25
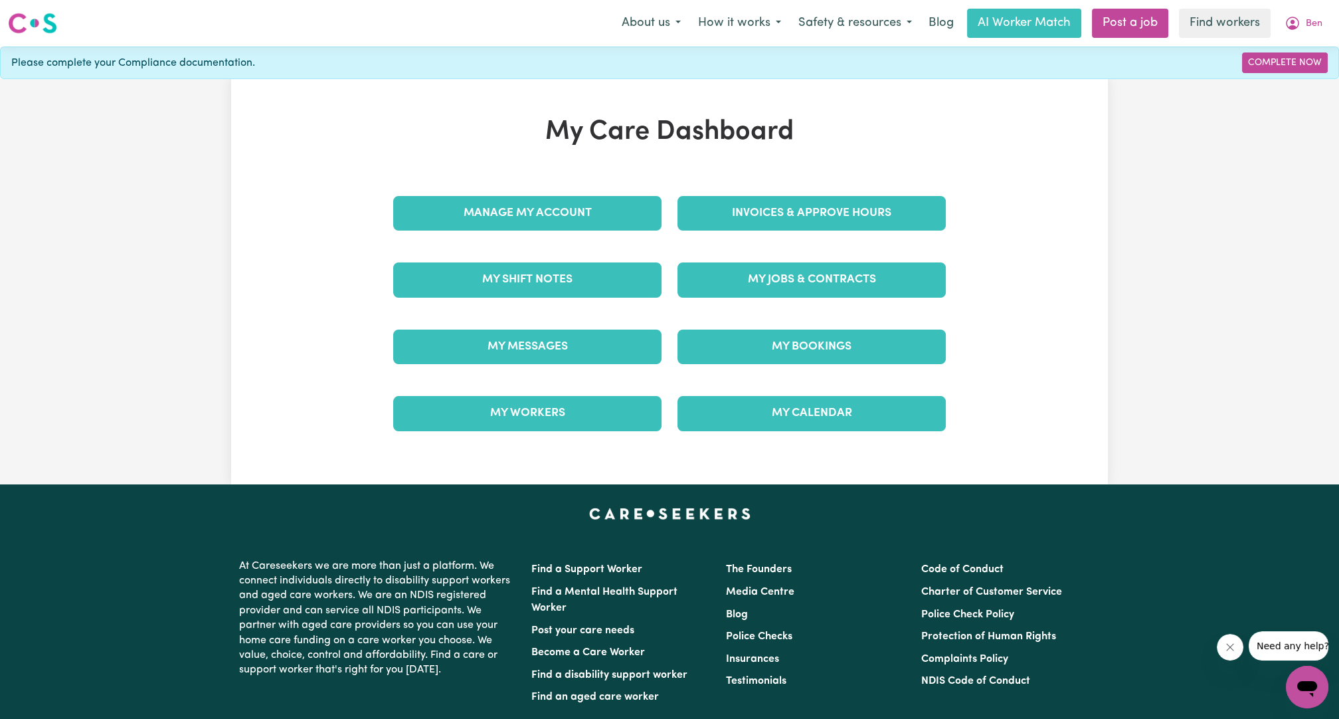
click at [452, 192] on div "Manage My Account" at bounding box center [527, 213] width 284 height 66
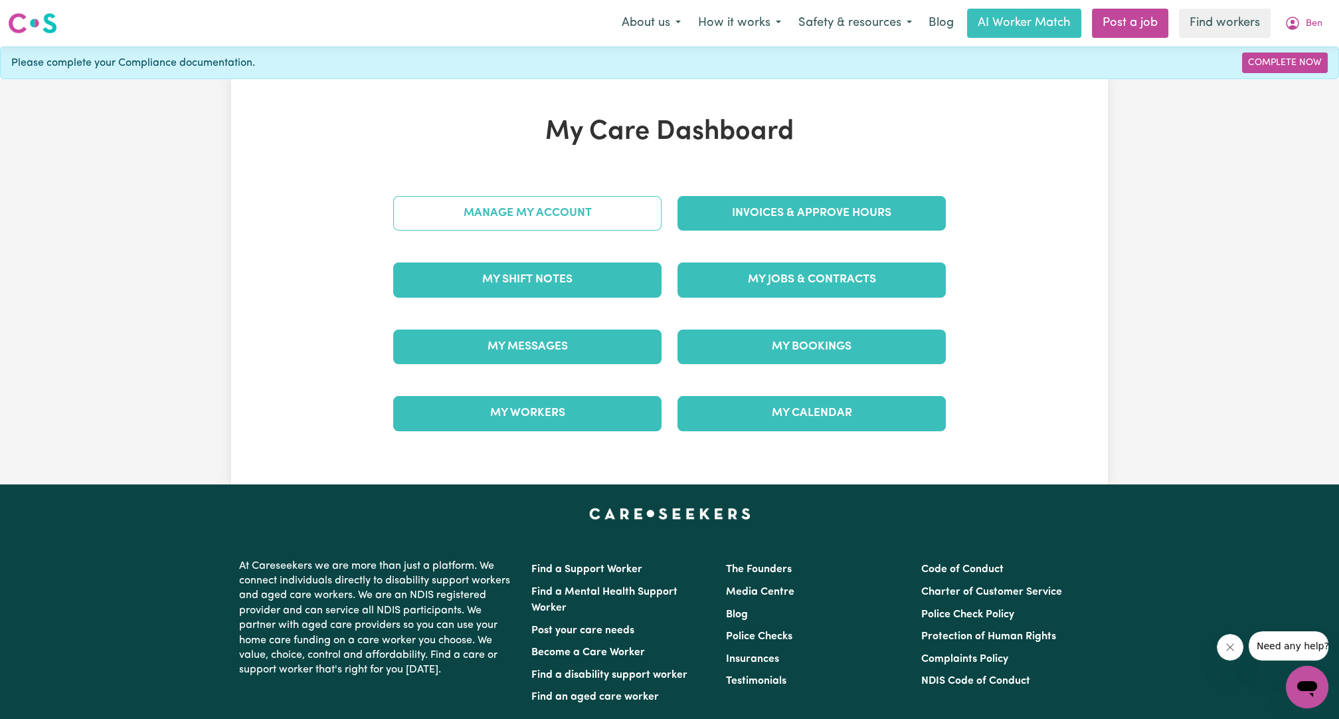
click at [474, 211] on link "Manage My Account" at bounding box center [527, 213] width 268 height 35
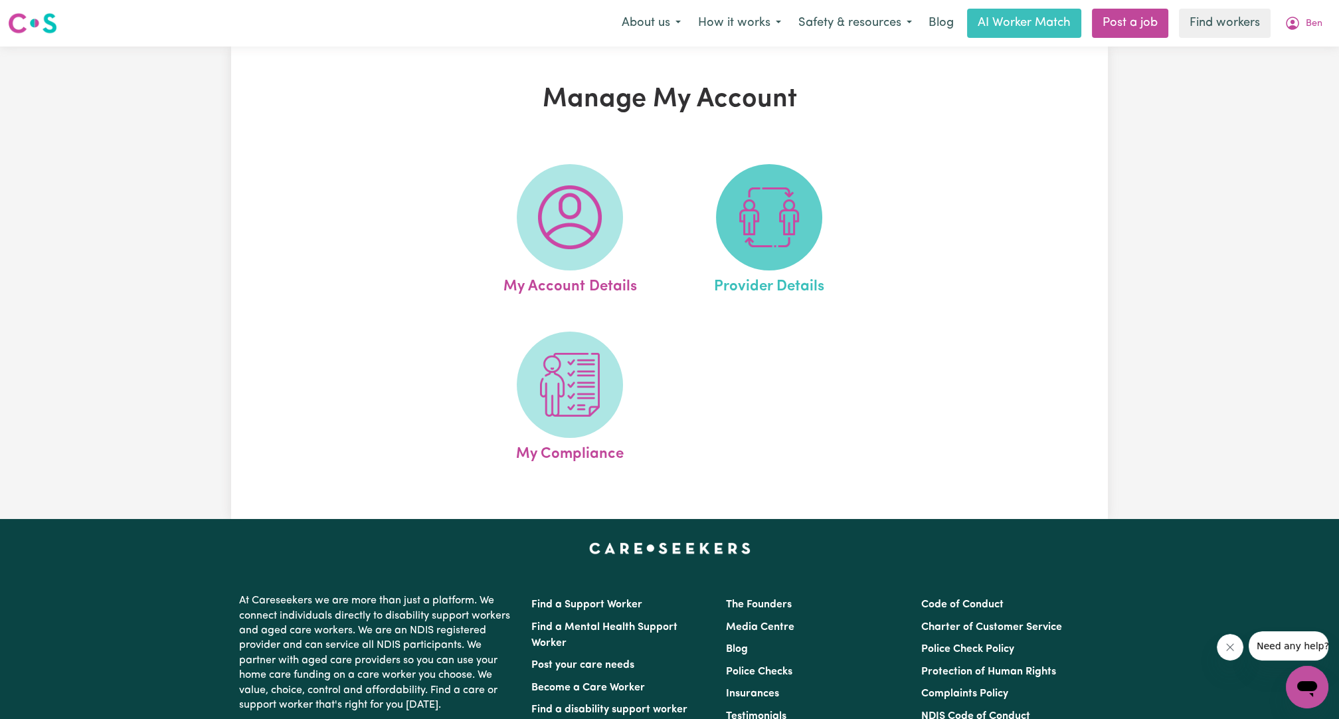
click at [662, 219] on img at bounding box center [769, 217] width 64 height 64
select select "NDIS_FUNDING_AGENCY_MANAGED"
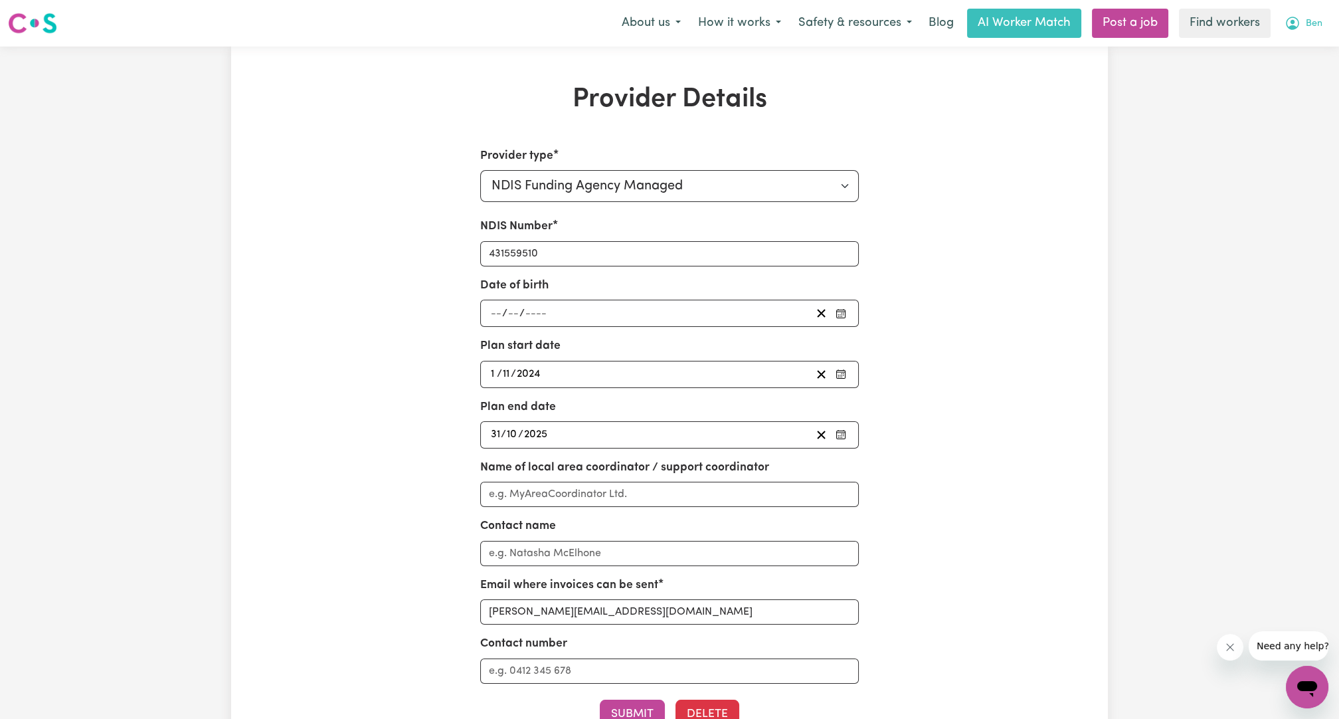
click at [662, 35] on button "Ben" at bounding box center [1303, 23] width 55 height 28
click at [662, 82] on link "Logout" at bounding box center [1277, 76] width 105 height 25
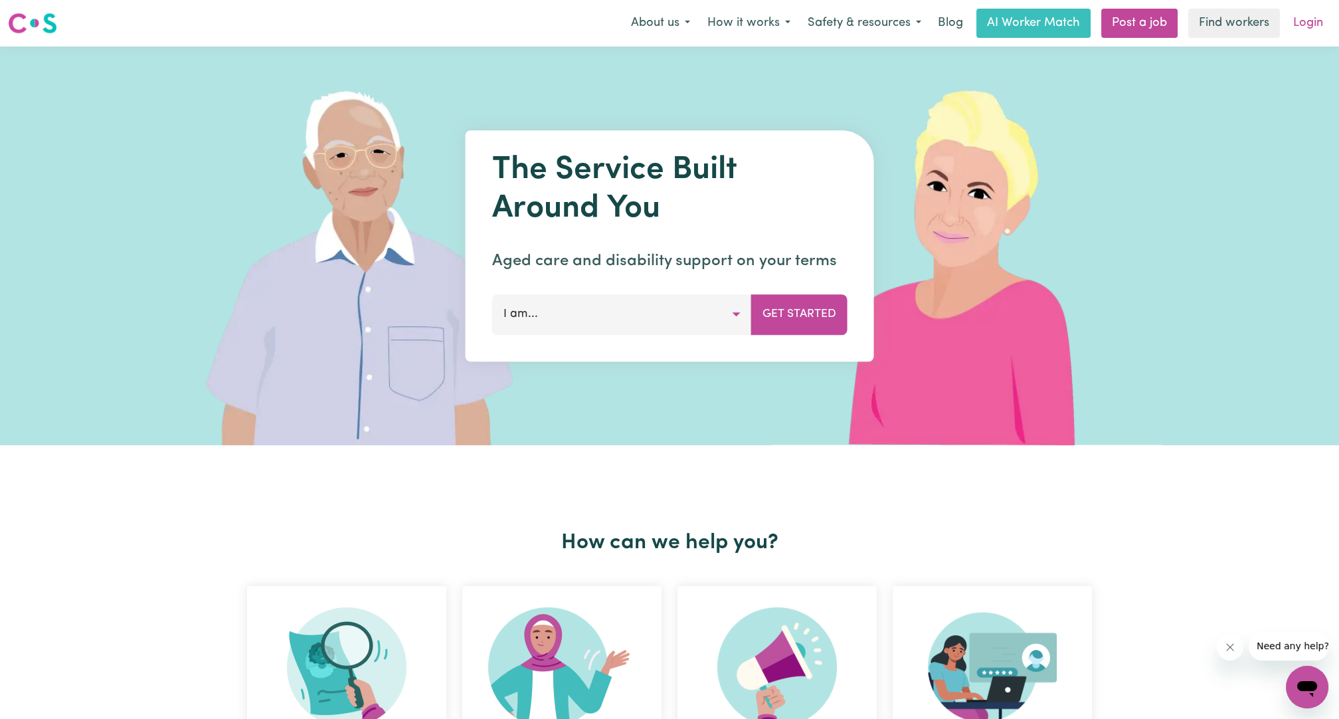
click at [662, 30] on link "Login" at bounding box center [1308, 23] width 46 height 29
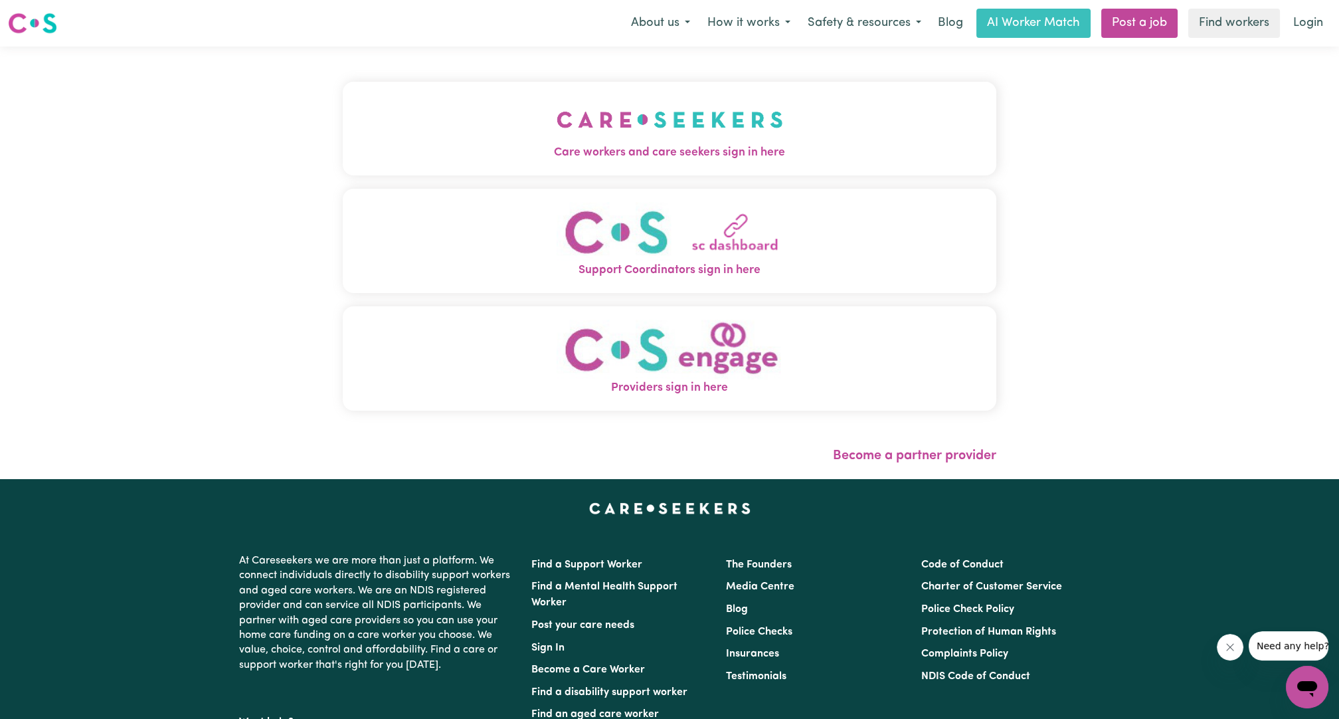
click at [662, 188] on div "Care workers and care seekers sign in here Support Coordinators sign in here Pr…" at bounding box center [669, 262] width 669 height 432
click at [662, 169] on button "Care workers and care seekers sign in here" at bounding box center [670, 128] width 654 height 93
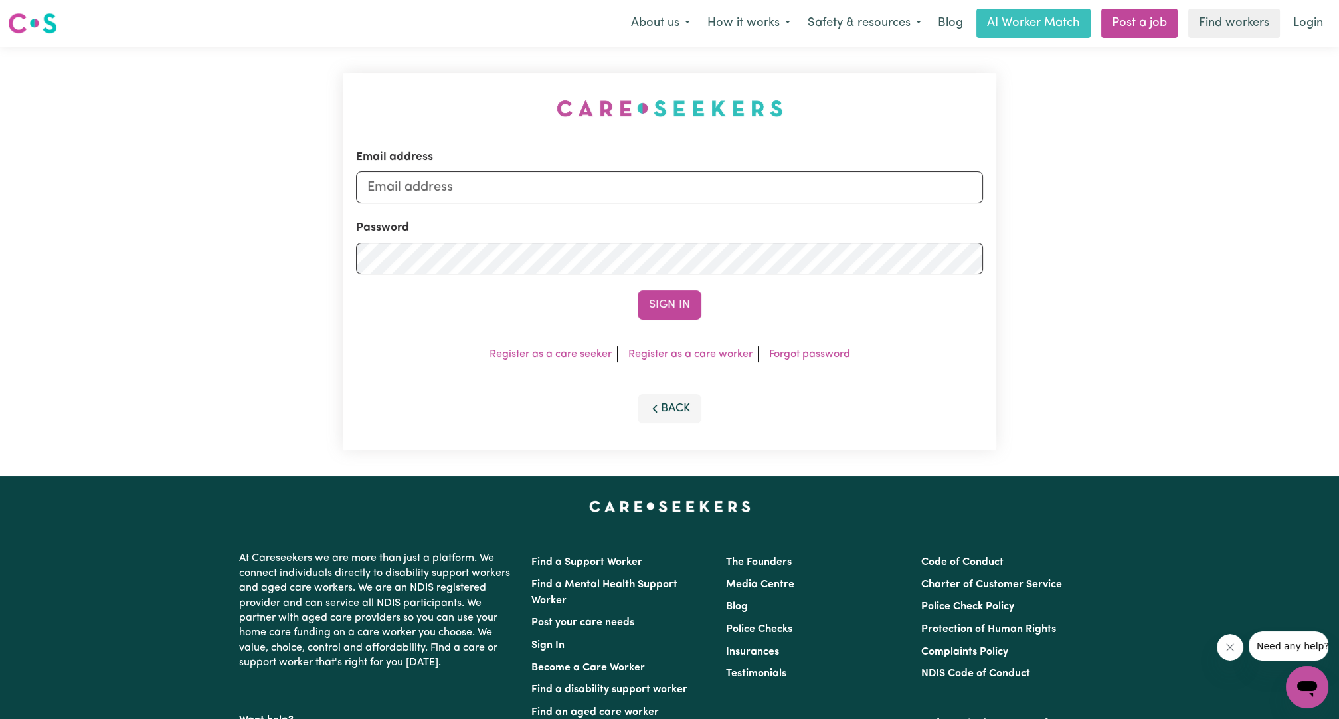
click at [662, 210] on form "Email address Password Sign In" at bounding box center [669, 234] width 627 height 171
click at [656, 186] on input "Email address" at bounding box center [669, 187] width 627 height 32
drag, startPoint x: 437, startPoint y: 188, endPoint x: 820, endPoint y: 228, distance: 384.7
click at [662, 228] on form "Email address [EMAIL_ADDRESS][PERSON_NAME][DOMAIN_NAME] Password Sign In" at bounding box center [669, 234] width 627 height 171
type input "[EMAIL_ADDRESS][PERSON_NAME][DOMAIN_NAME]"
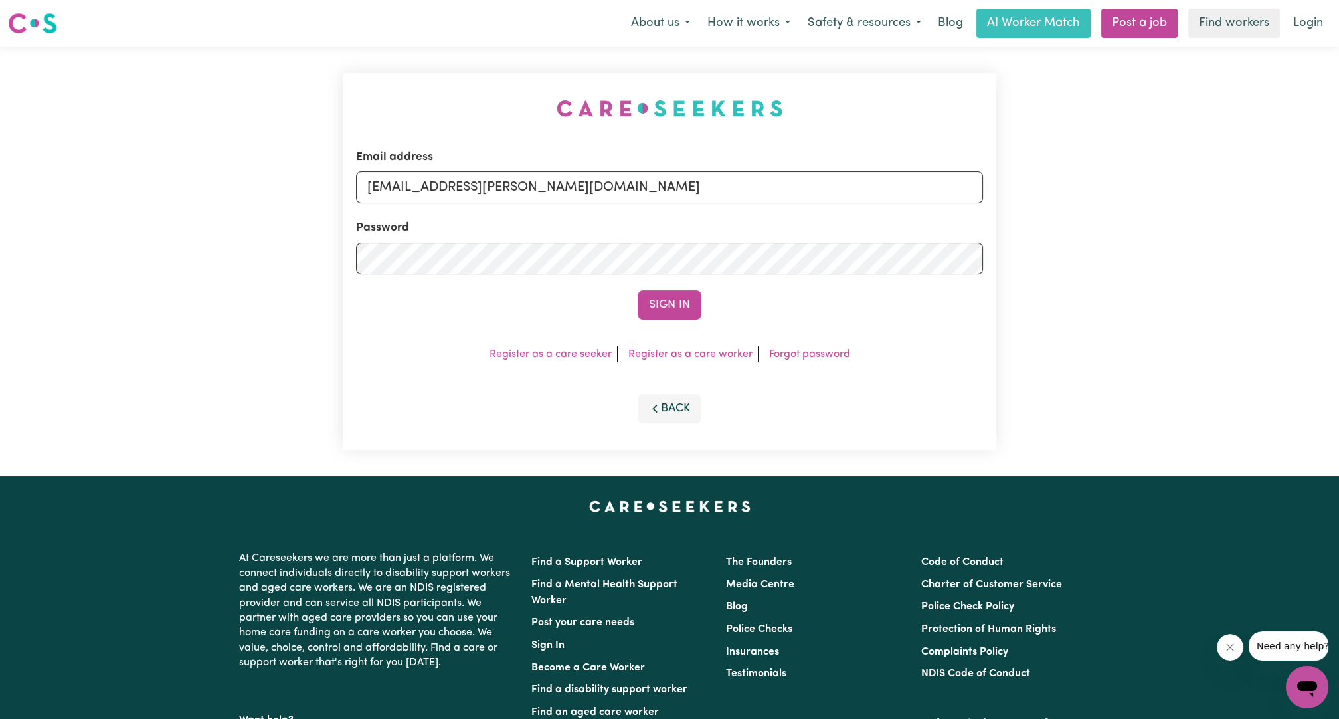
click at [662, 313] on button "Sign In" at bounding box center [670, 304] width 64 height 29
